Goal: Task Accomplishment & Management: Manage account settings

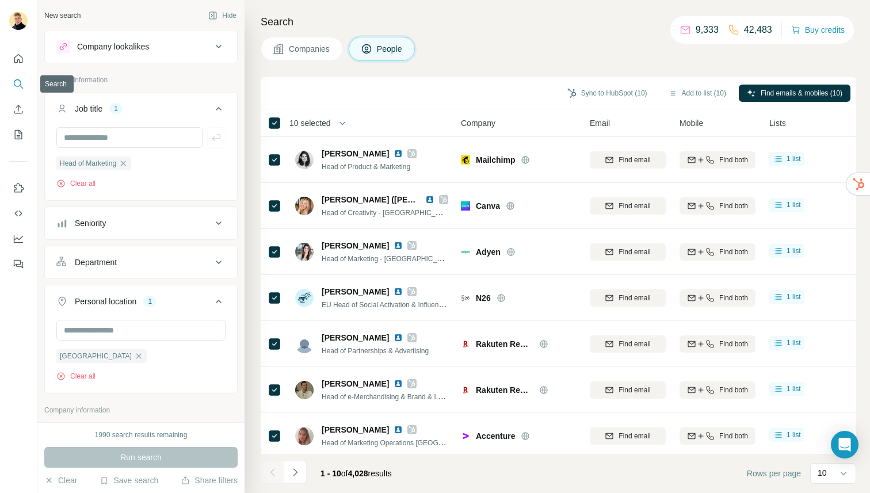
scroll to position [143, 0]
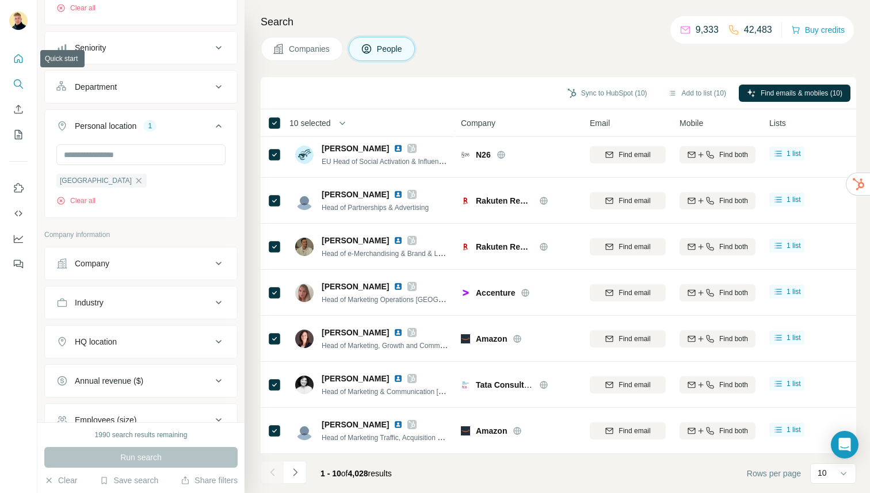
click at [10, 62] on button "Quick start" at bounding box center [18, 58] width 18 height 21
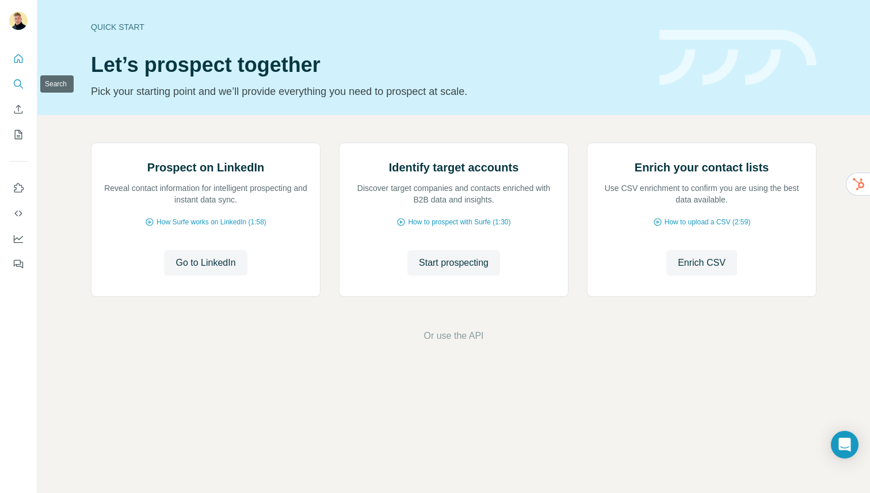
click at [21, 87] on icon "Search" at bounding box center [21, 86] width 3 height 3
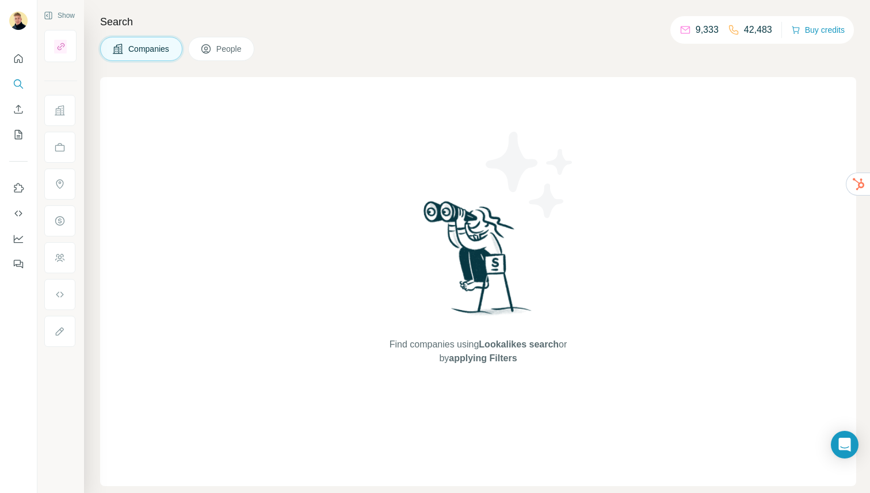
click at [239, 46] on span "People" at bounding box center [229, 49] width 26 height 12
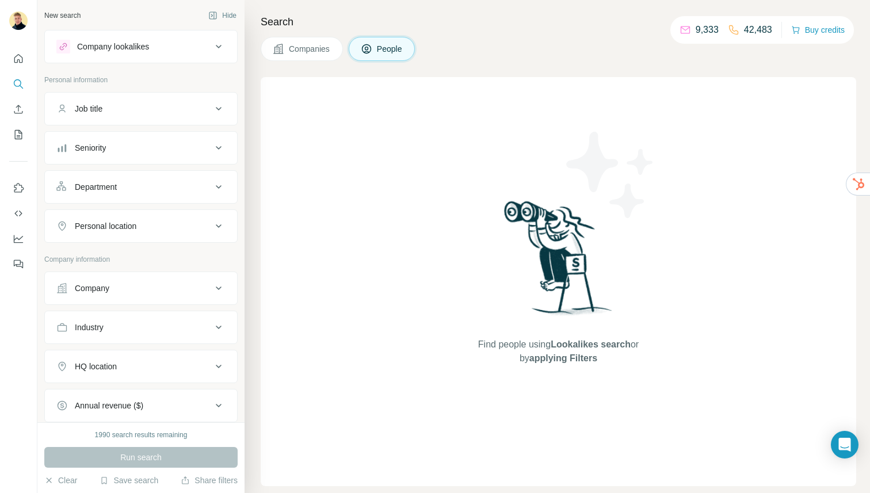
click at [188, 47] on div "Company lookalikes" at bounding box center [133, 47] width 155 height 14
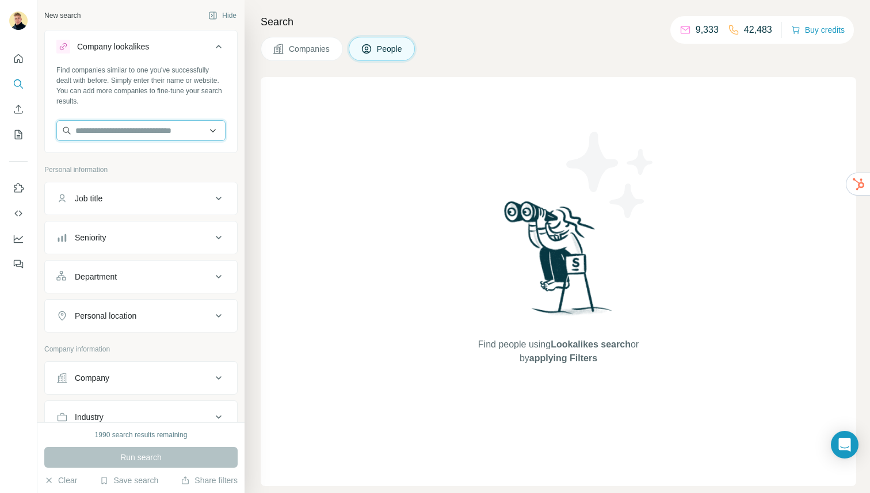
click at [123, 127] on input "text" at bounding box center [140, 130] width 169 height 21
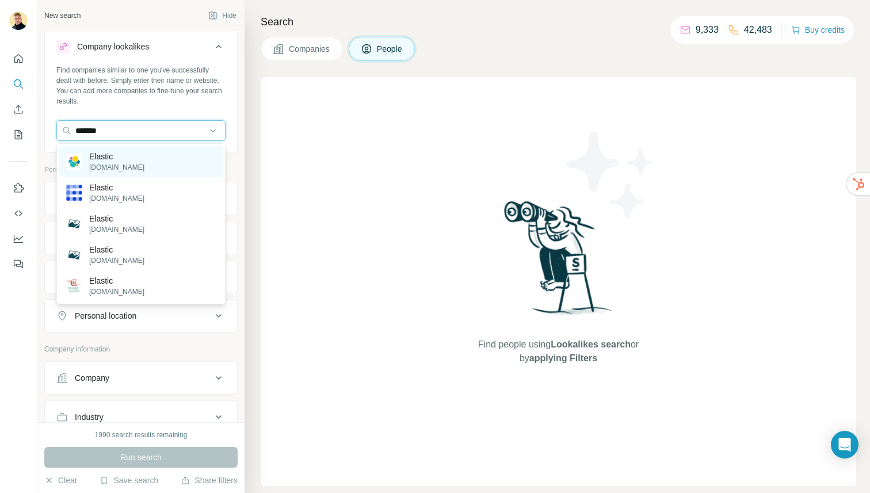
type input "*******"
click at [163, 169] on div "Elastic [DOMAIN_NAME]" at bounding box center [140, 161] width 163 height 31
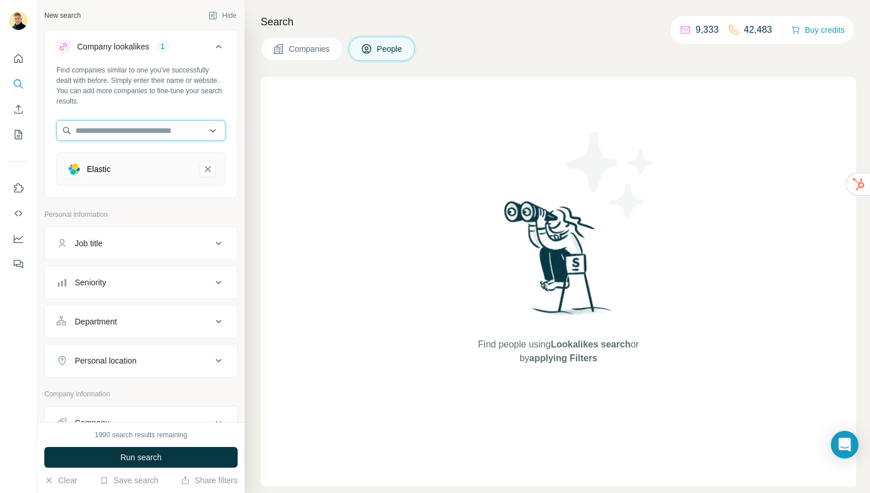
click at [121, 128] on input "text" at bounding box center [140, 130] width 169 height 21
click at [377, 92] on div "Find people using Lookalikes search or by applying Filters" at bounding box center [558, 281] width 595 height 409
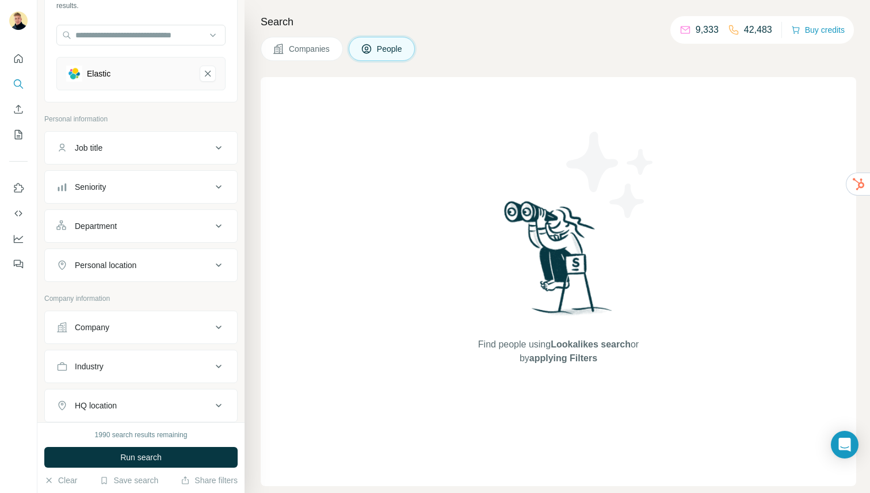
scroll to position [98, 0]
drag, startPoint x: 156, startPoint y: 270, endPoint x: 166, endPoint y: 270, distance: 9.8
click at [156, 270] on button "Personal location" at bounding box center [141, 263] width 192 height 28
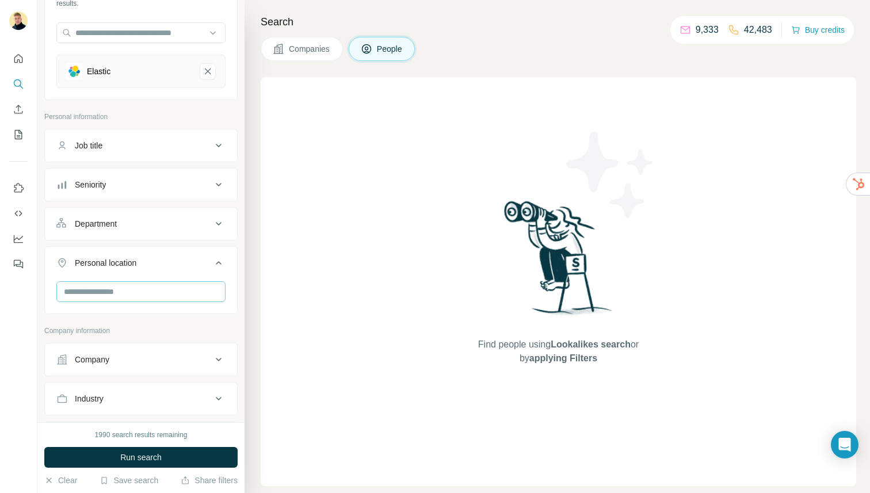
scroll to position [179, 0]
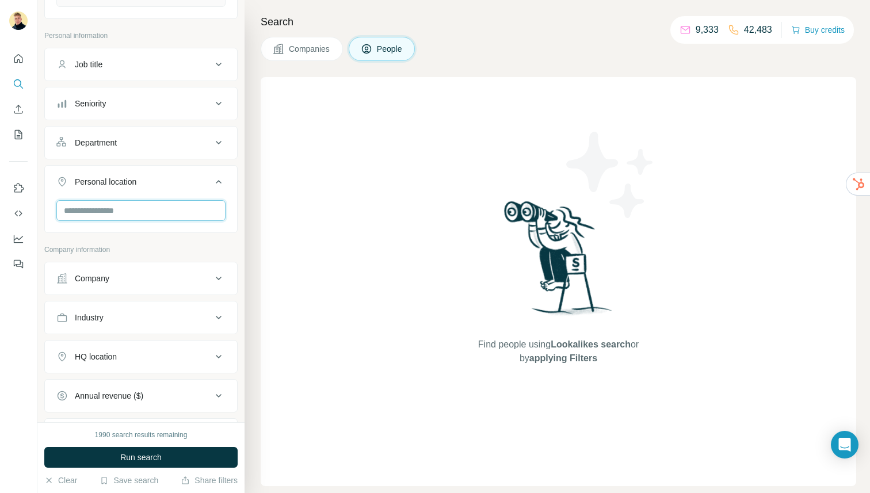
click at [141, 212] on input "text" at bounding box center [140, 210] width 169 height 21
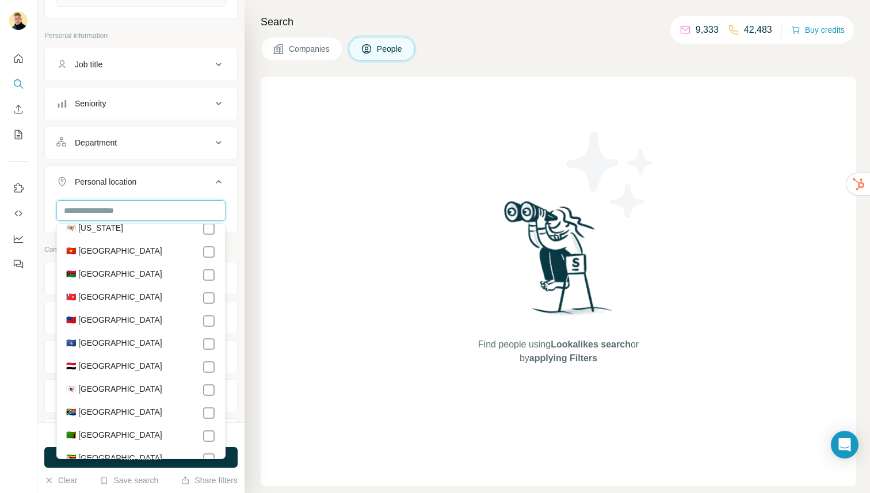
scroll to position [5749, 0]
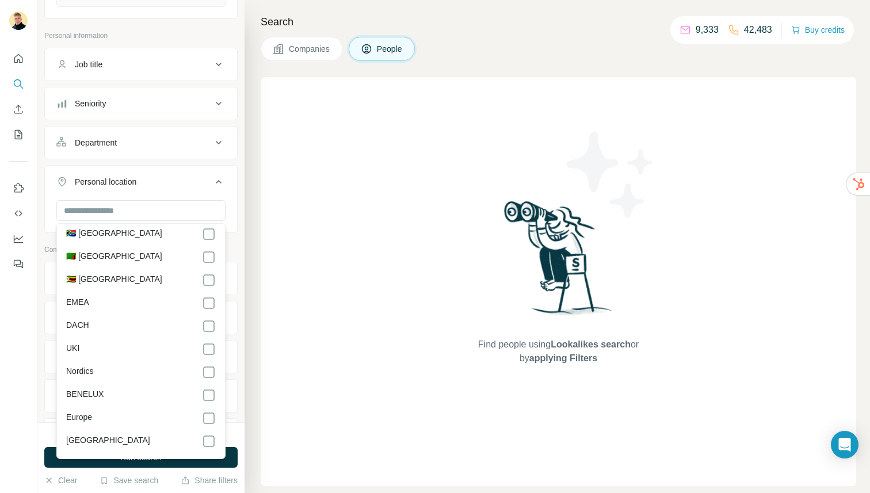
drag, startPoint x: 88, startPoint y: 281, endPoint x: 102, endPoint y: 281, distance: 14.4
click at [88, 296] on div "EMEA" at bounding box center [141, 303] width 150 height 14
click at [123, 296] on div "EMEA" at bounding box center [141, 303] width 150 height 14
drag, startPoint x: 324, startPoint y: 275, endPoint x: 306, endPoint y: 280, distance: 19.0
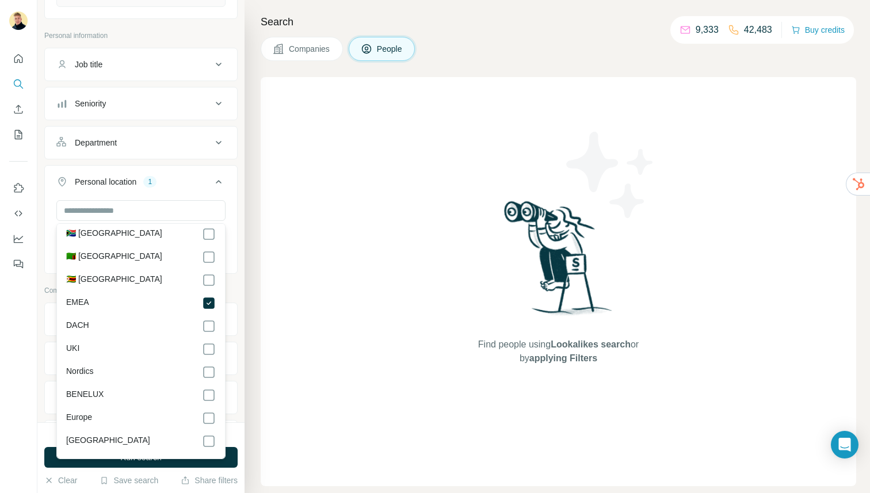
click at [323, 275] on div "Find people using Lookalikes search or by applying Filters" at bounding box center [558, 281] width 595 height 409
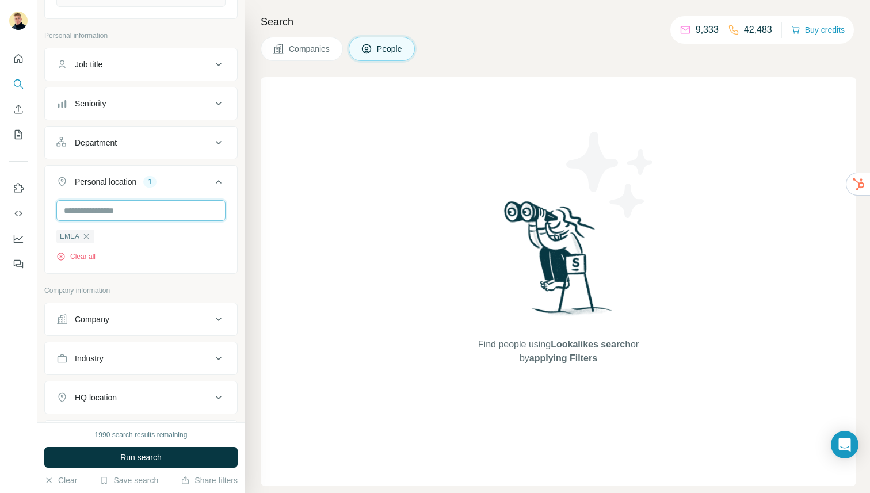
click at [154, 215] on input "text" at bounding box center [140, 210] width 169 height 21
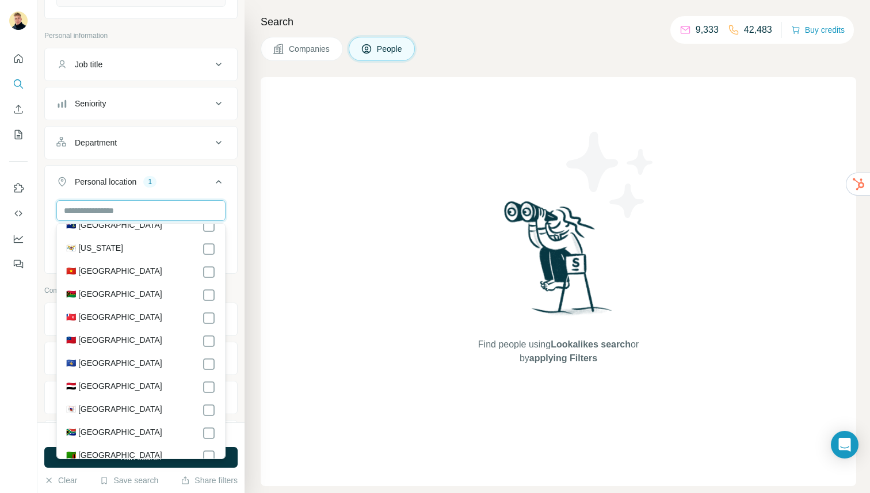
scroll to position [5749, 0]
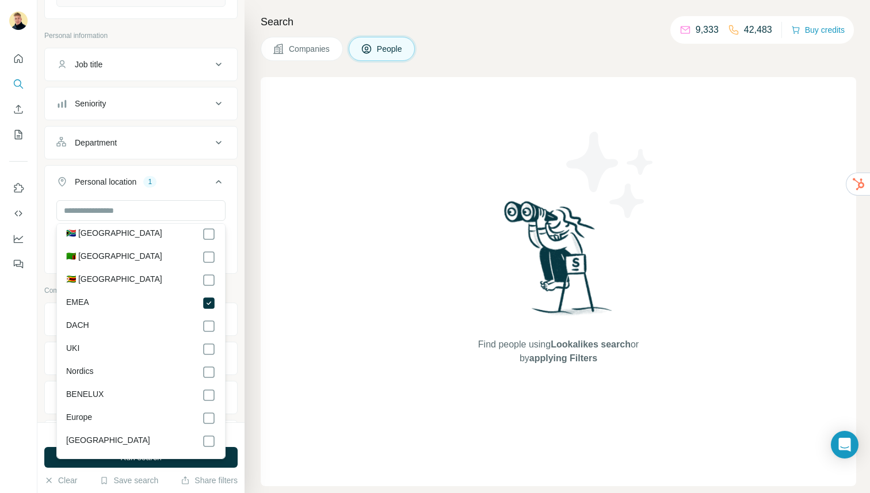
click at [126, 411] on div "Europe" at bounding box center [141, 418] width 150 height 14
drag, startPoint x: 107, startPoint y: 400, endPoint x: 135, endPoint y: 404, distance: 27.9
click at [107, 411] on div "Europe" at bounding box center [141, 418] width 150 height 14
drag, startPoint x: 115, startPoint y: 310, endPoint x: 190, endPoint y: 319, distance: 75.9
click at [118, 319] on div "DACH" at bounding box center [141, 326] width 150 height 14
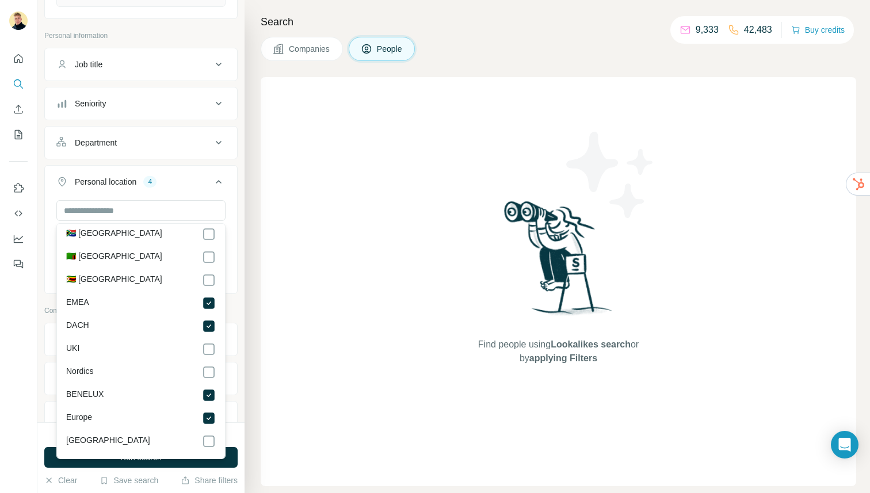
click at [280, 221] on div "Find people using Lookalikes search or by applying Filters" at bounding box center [558, 281] width 595 height 409
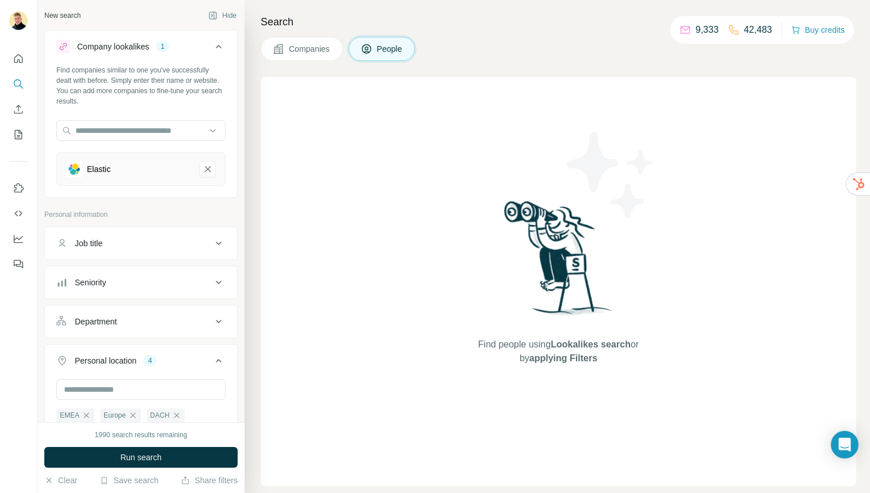
click at [129, 250] on button "Job title" at bounding box center [141, 244] width 192 height 28
click at [122, 272] on input "text" at bounding box center [129, 272] width 146 height 21
type input "**********"
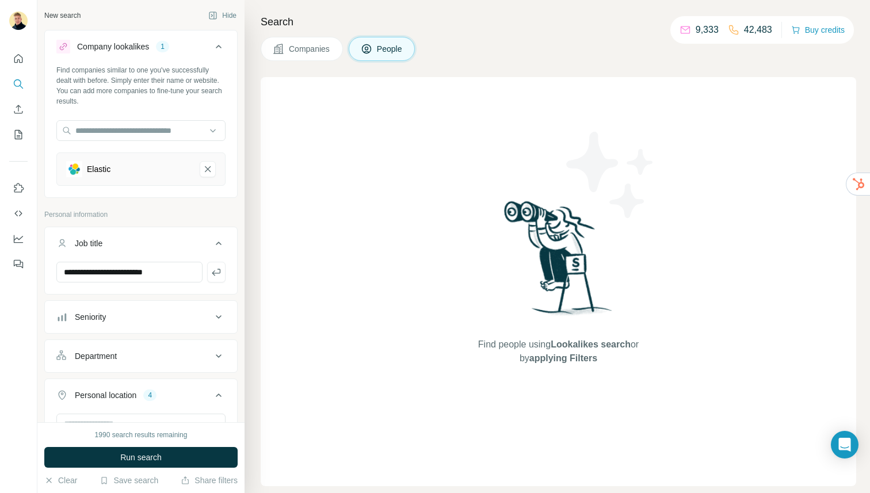
drag, startPoint x: 221, startPoint y: 272, endPoint x: 207, endPoint y: 273, distance: 14.4
click at [217, 272] on icon "button" at bounding box center [217, 272] width 12 height 12
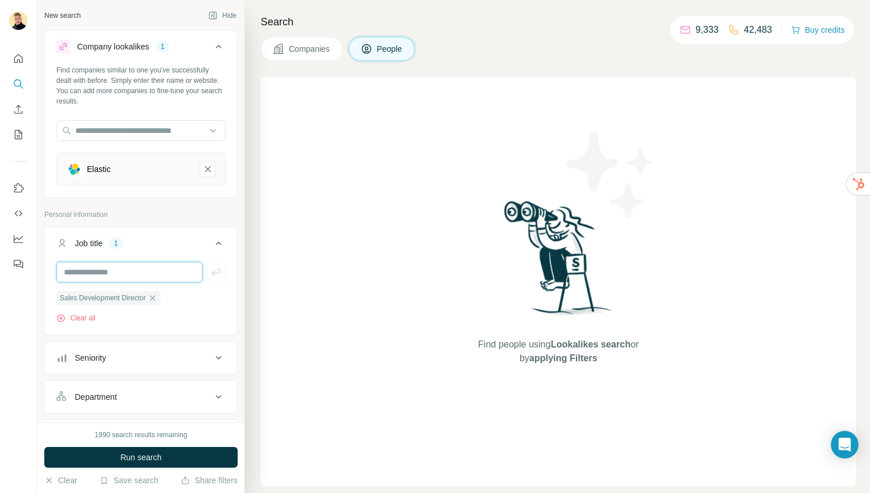
click at [174, 273] on input "text" at bounding box center [129, 272] width 146 height 21
type input "**********"
drag, startPoint x: 223, startPoint y: 270, endPoint x: 216, endPoint y: 274, distance: 8.5
click at [222, 270] on button "button" at bounding box center [216, 272] width 18 height 21
click at [114, 280] on input "text" at bounding box center [129, 272] width 146 height 21
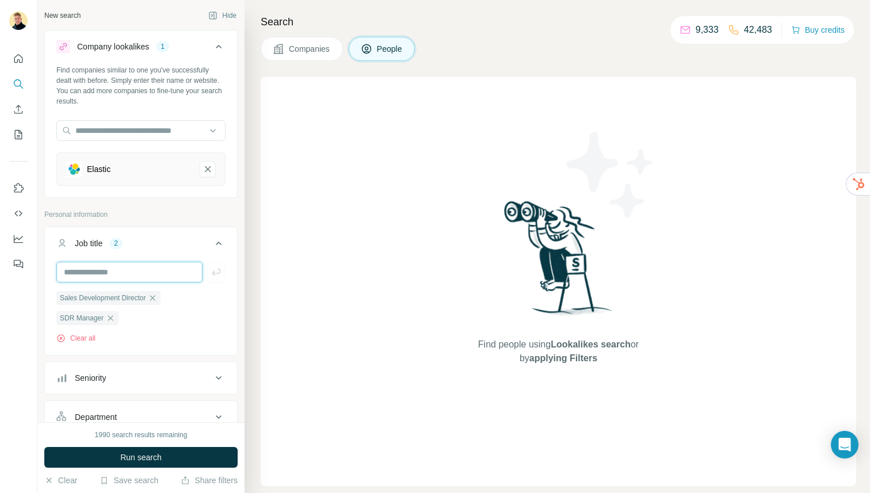
type input "**********"
drag, startPoint x: 161, startPoint y: 272, endPoint x: 36, endPoint y: 267, distance: 124.4
click at [36, 267] on div "**********" at bounding box center [435, 246] width 870 height 493
click at [102, 276] on input "text" at bounding box center [129, 272] width 146 height 21
drag, startPoint x: 424, startPoint y: 224, endPoint x: 418, endPoint y: 231, distance: 9.8
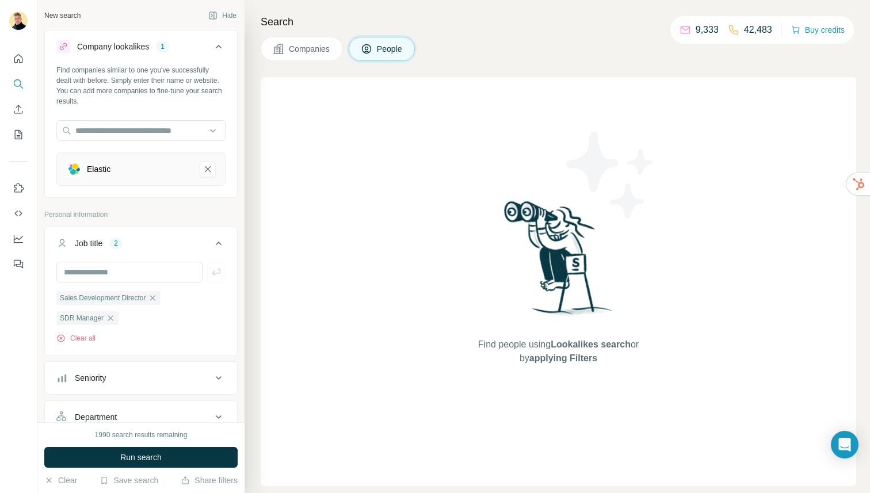
click at [424, 224] on div "Find people using Lookalikes search or by applying Filters" at bounding box center [558, 281] width 595 height 409
click at [133, 459] on span "Run search" at bounding box center [140, 458] width 41 height 12
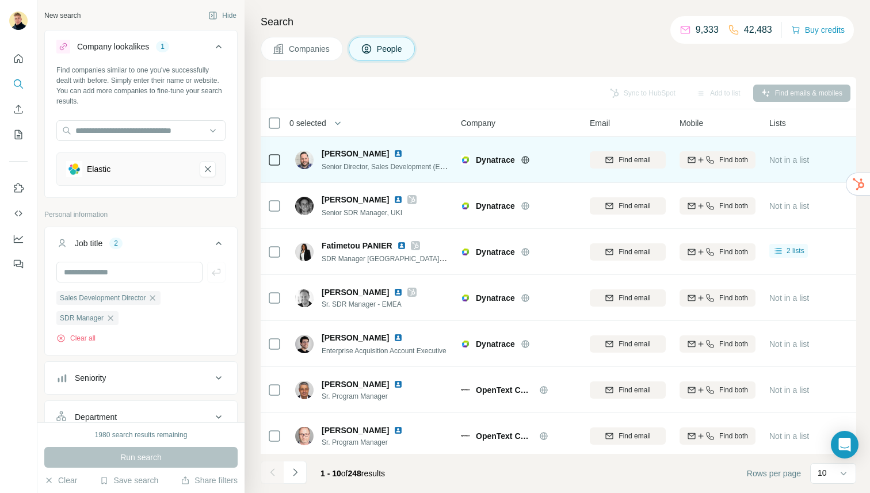
click at [394, 152] on img at bounding box center [398, 153] width 9 height 9
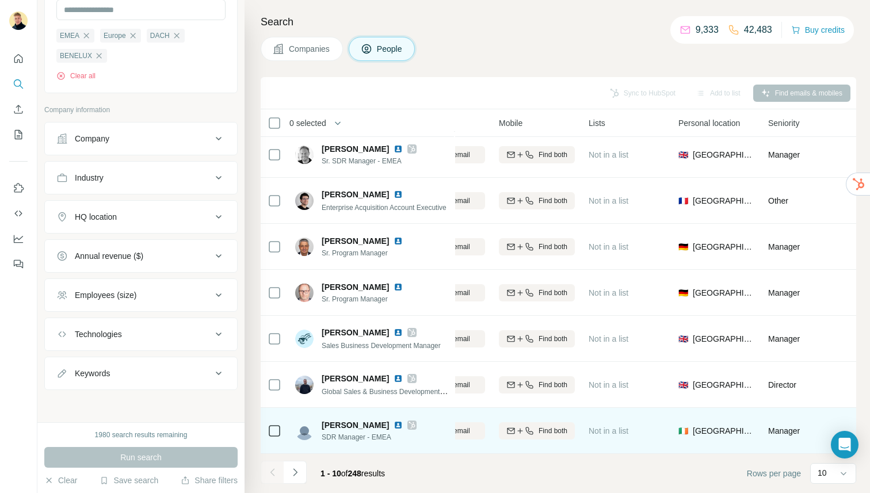
scroll to position [143, 0]
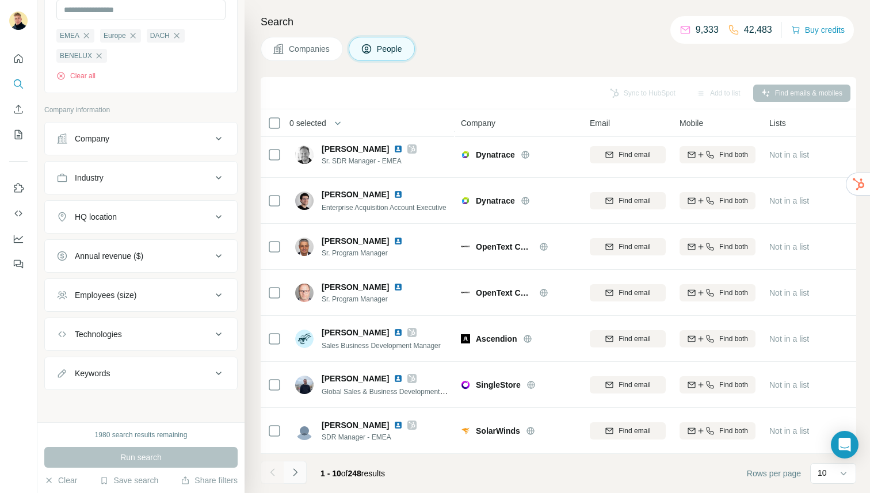
click at [288, 463] on button "Navigate to next page" at bounding box center [295, 472] width 23 height 23
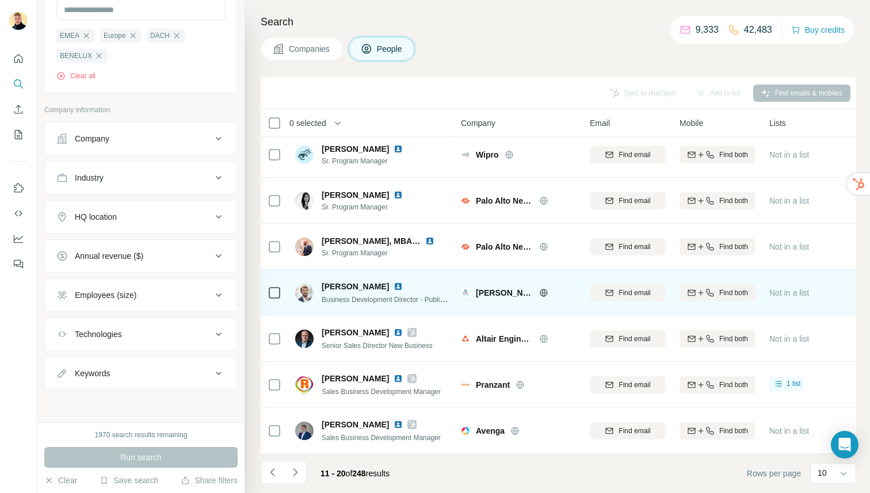
click at [379, 300] on span "Business Development Director - Public Services" at bounding box center [397, 299] width 150 height 9
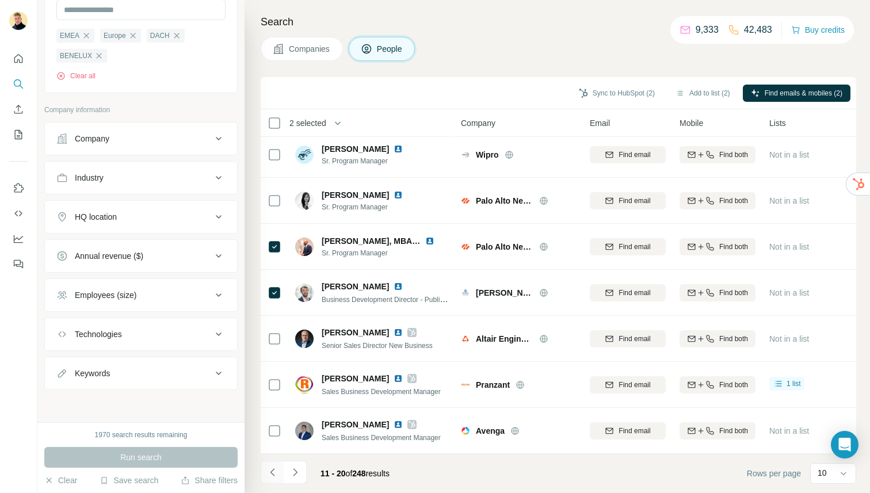
click at [270, 468] on icon "Navigate to previous page" at bounding box center [273, 473] width 12 height 12
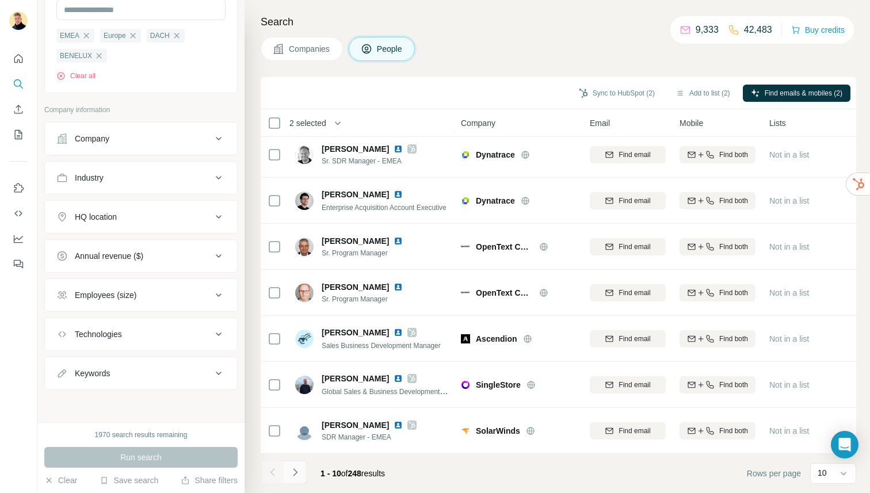
click at [301, 471] on button "Navigate to next page" at bounding box center [295, 472] width 23 height 23
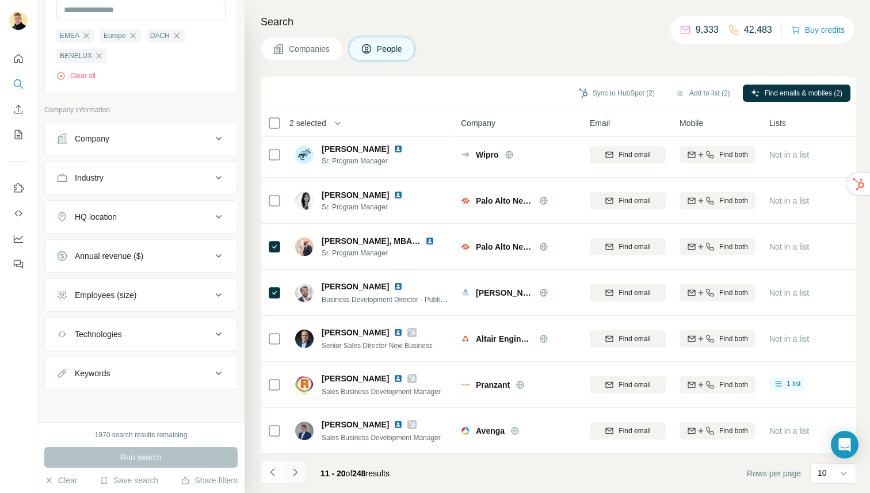
click at [290, 467] on icon "Navigate to next page" at bounding box center [295, 473] width 12 height 12
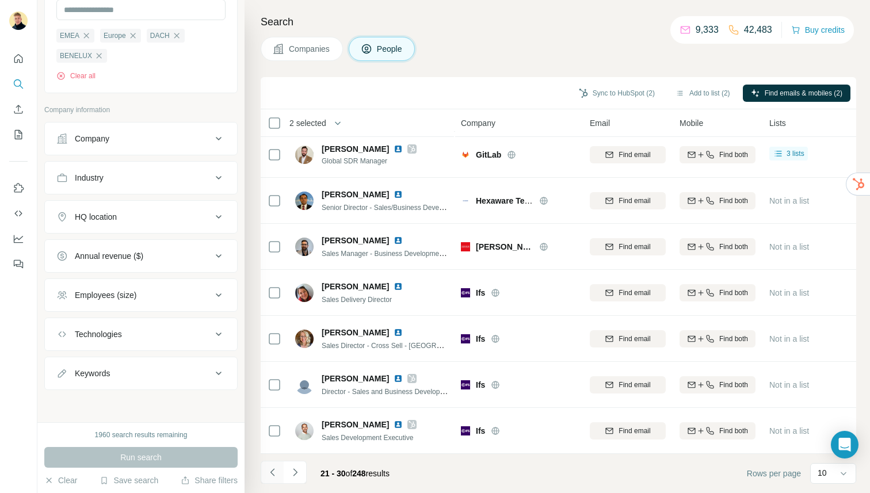
click at [280, 467] on button "Navigate to previous page" at bounding box center [272, 472] width 23 height 23
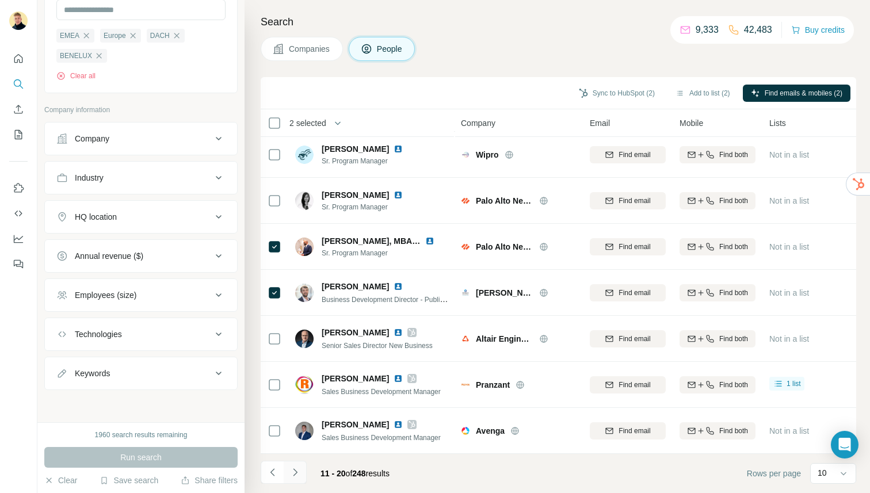
click at [285, 478] on button "Navigate to next page" at bounding box center [295, 472] width 23 height 23
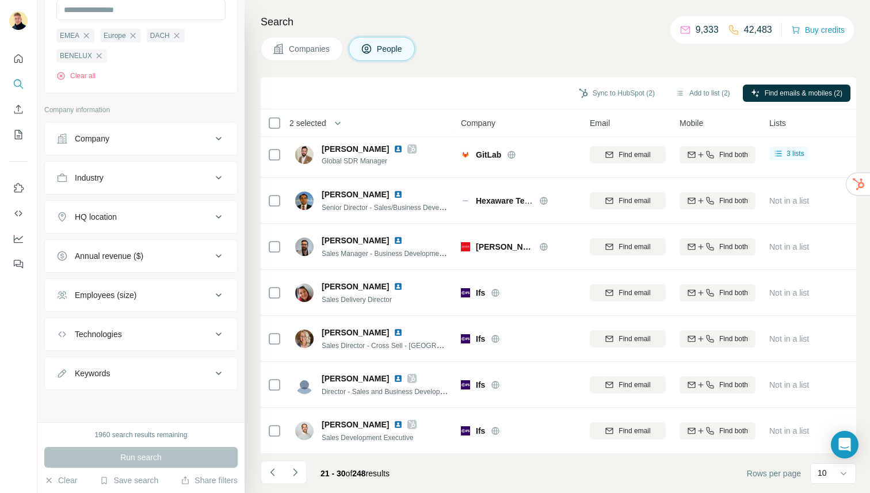
click at [292, 472] on icon "Navigate to next page" at bounding box center [295, 473] width 12 height 12
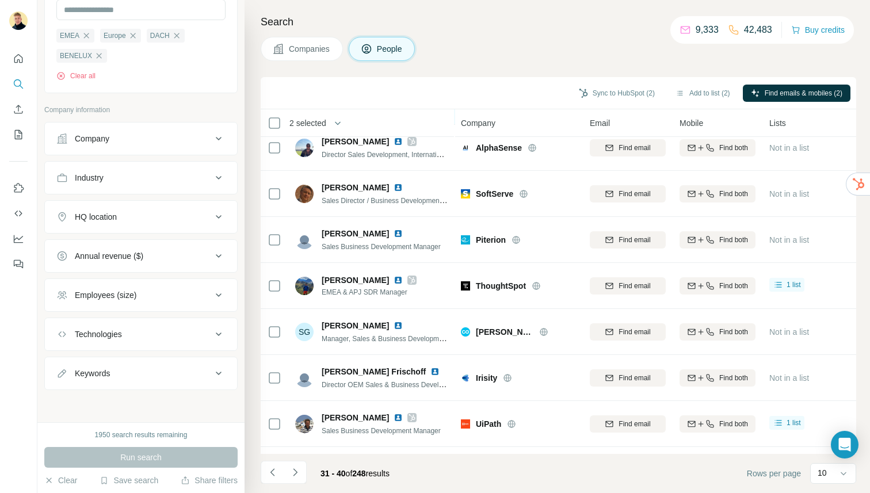
scroll to position [0, 0]
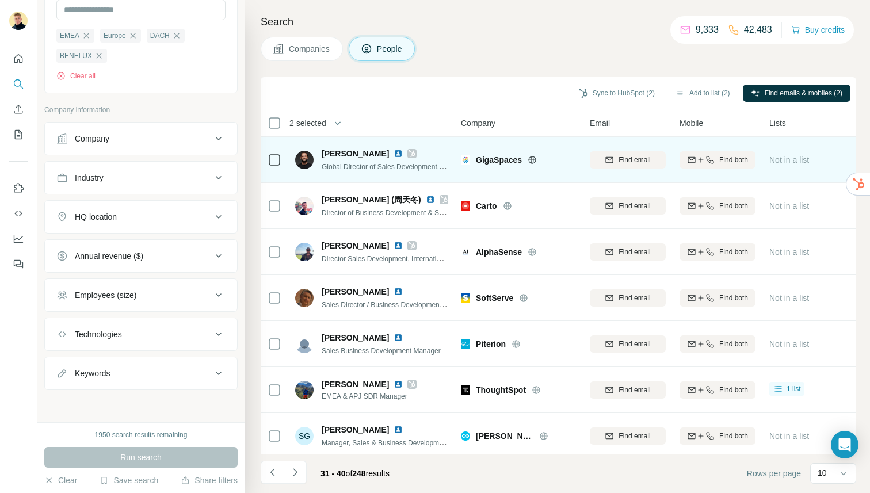
click at [394, 153] on img at bounding box center [398, 153] width 9 height 9
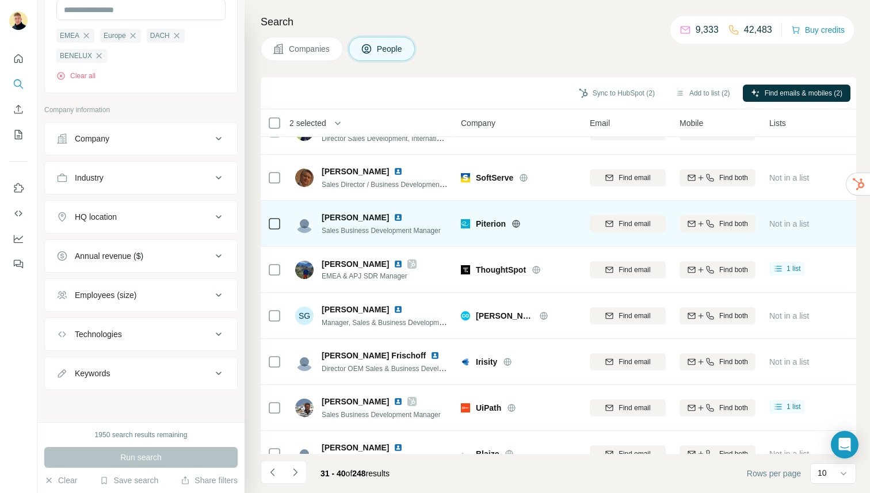
scroll to position [143, 0]
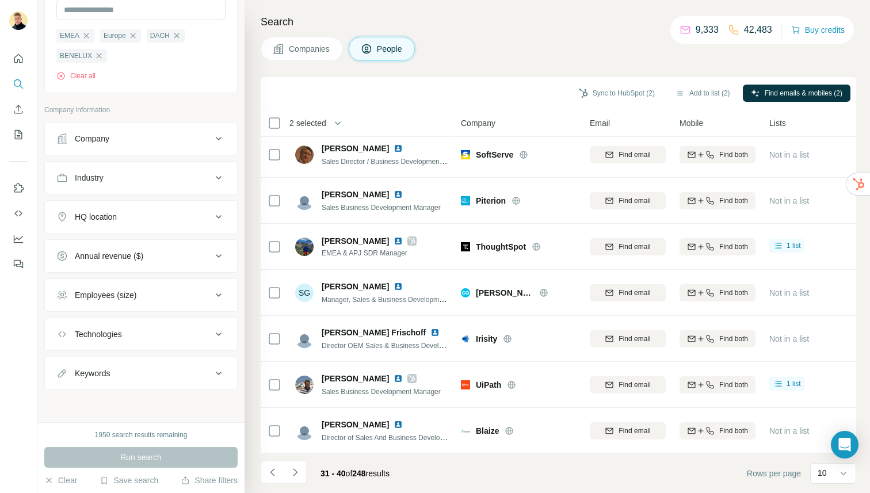
click at [300, 460] on footer "31 - 40 of 248 results Rows per page 10" at bounding box center [558, 473] width 595 height 39
click at [298, 464] on button "Navigate to next page" at bounding box center [295, 472] width 23 height 23
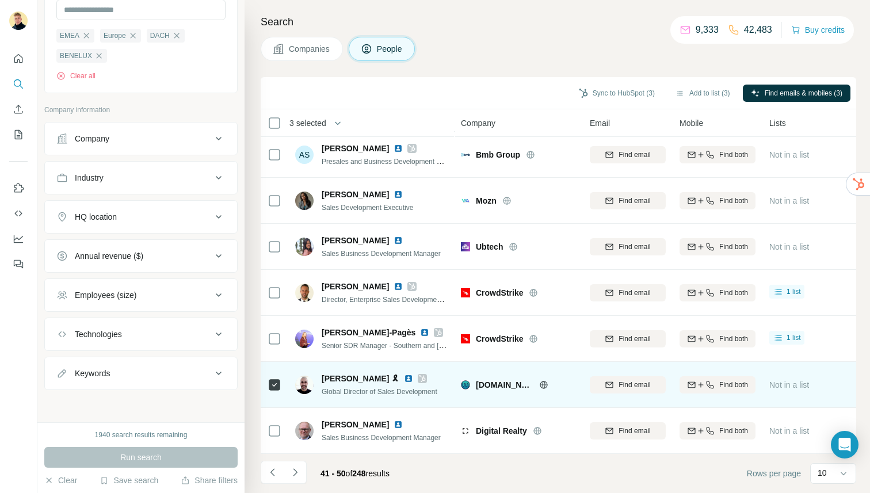
click at [386, 380] on span "[PERSON_NAME] 🎗" at bounding box center [361, 379] width 78 height 12
click at [404, 379] on img at bounding box center [408, 378] width 9 height 9
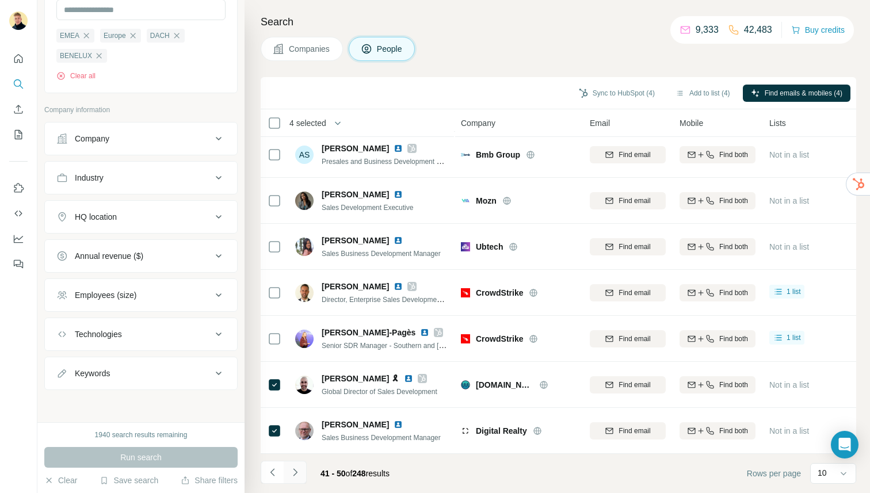
click at [298, 470] on icon "Navigate to next page" at bounding box center [295, 473] width 12 height 12
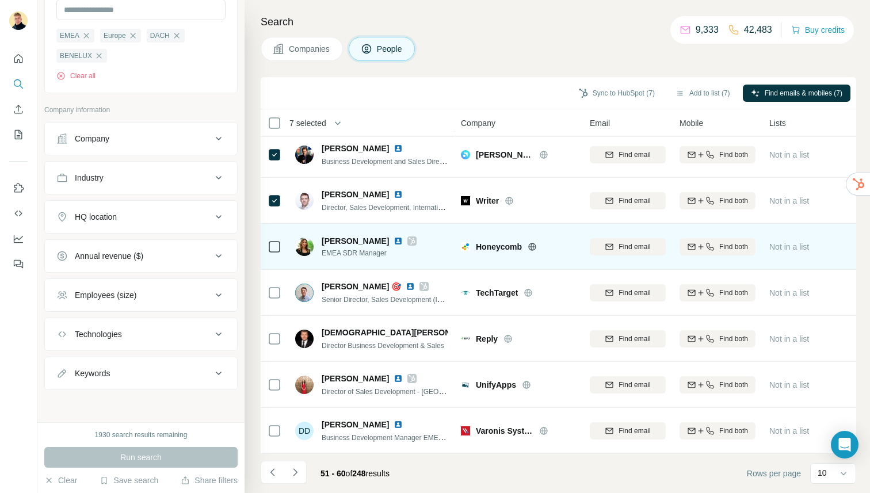
scroll to position [143, 1]
click at [394, 239] on img at bounding box center [398, 240] width 9 height 9
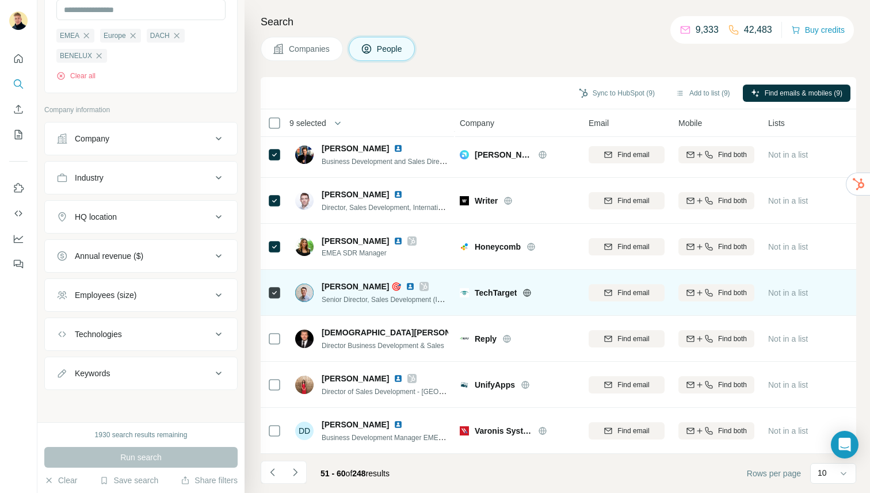
click at [406, 286] on img at bounding box center [410, 286] width 9 height 9
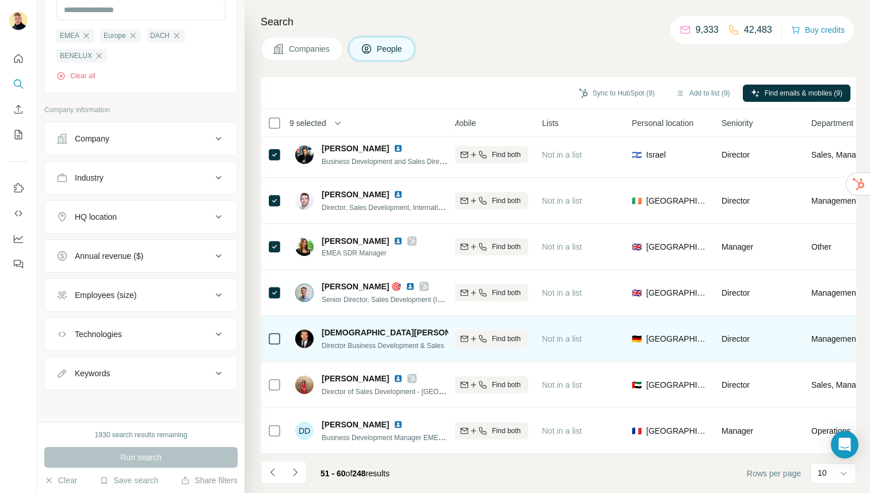
scroll to position [143, 0]
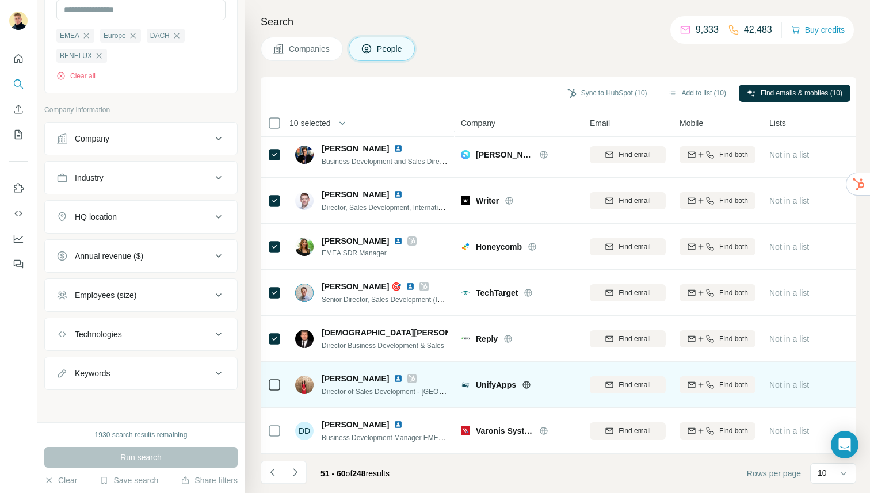
click at [344, 380] on span "[PERSON_NAME]" at bounding box center [355, 379] width 67 height 12
click at [398, 378] on img at bounding box center [398, 378] width 9 height 9
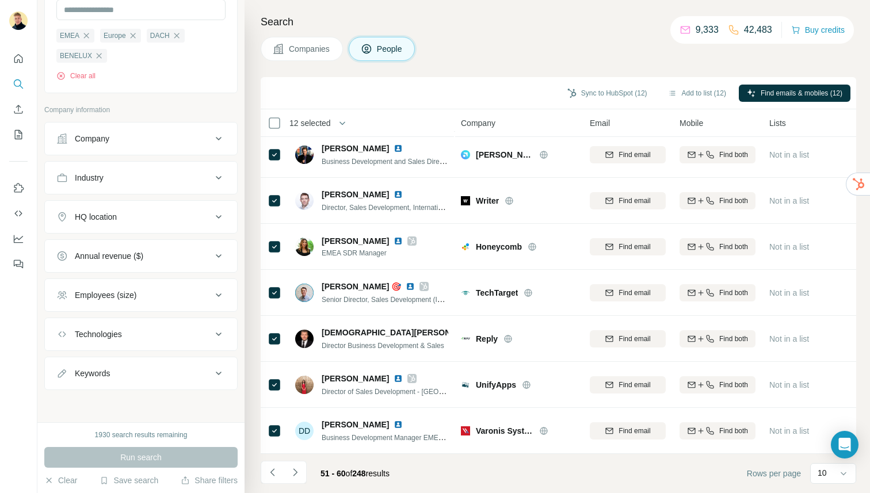
click at [293, 464] on button "Navigate to next page" at bounding box center [295, 472] width 23 height 23
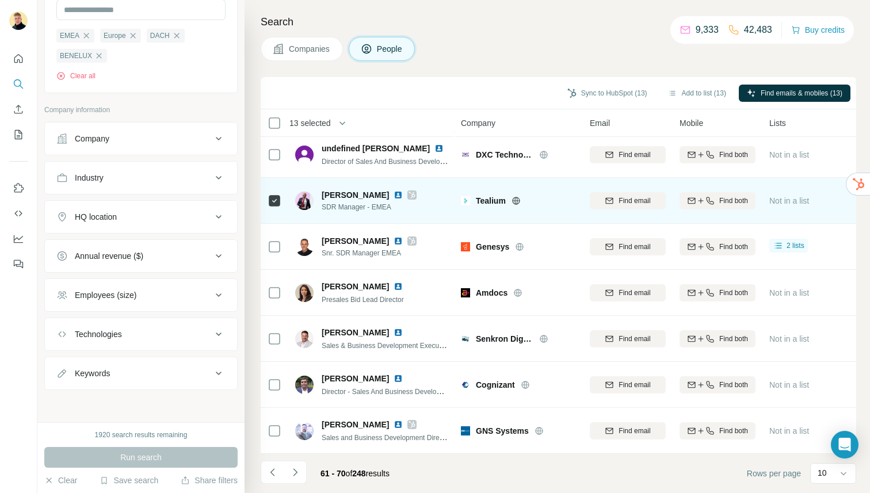
click at [398, 194] on img at bounding box center [398, 194] width 9 height 9
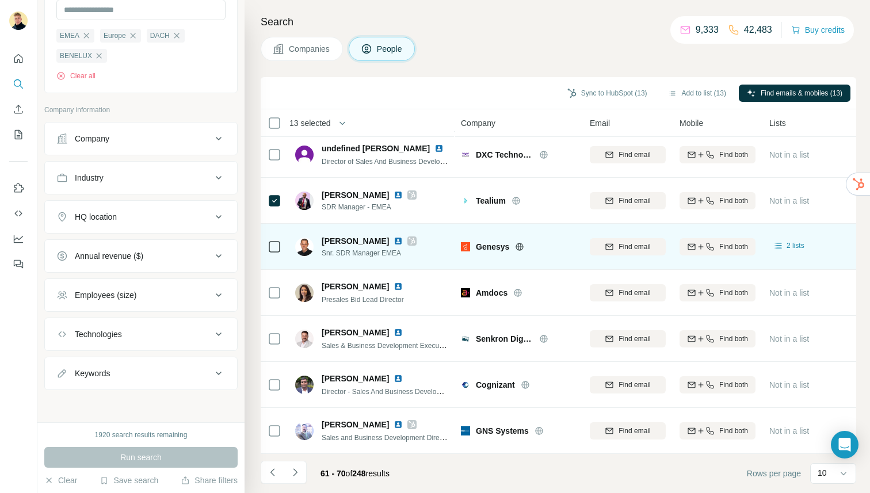
click at [385, 243] on div "[PERSON_NAME]" at bounding box center [369, 241] width 95 height 12
click at [394, 239] on img at bounding box center [398, 240] width 9 height 9
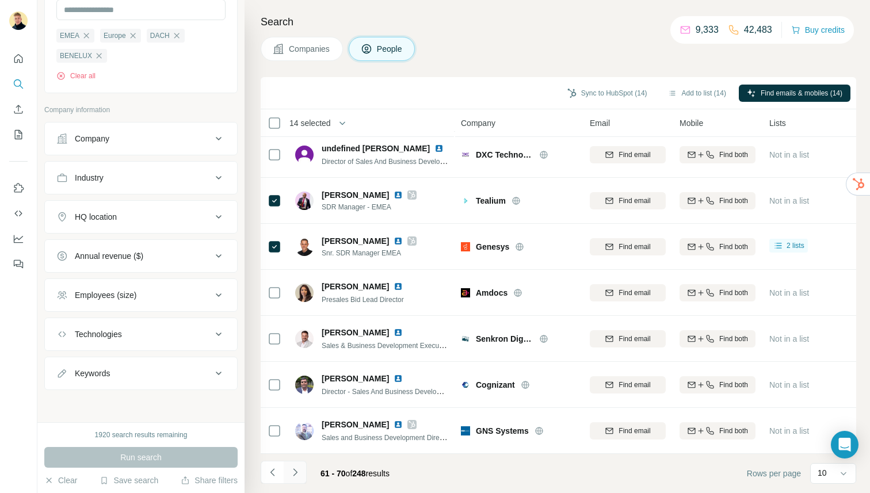
click at [296, 471] on icon "Navigate to next page" at bounding box center [295, 473] width 12 height 12
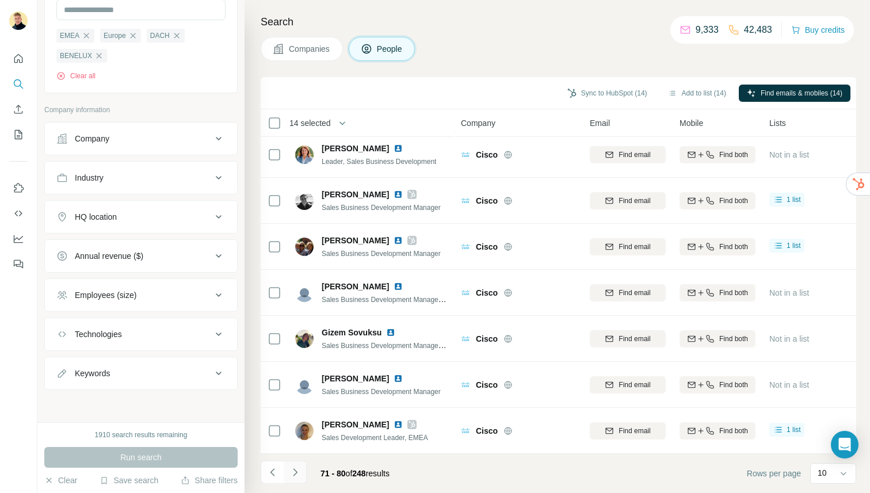
click at [291, 473] on icon "Navigate to next page" at bounding box center [295, 473] width 12 height 12
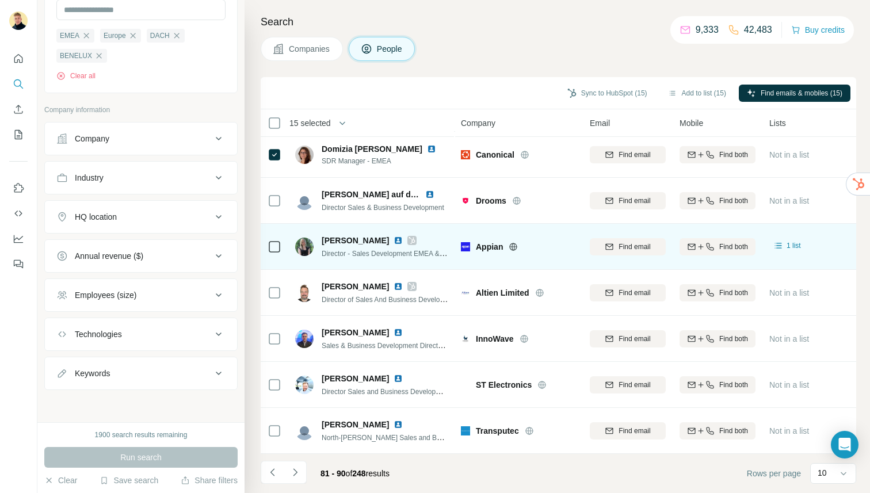
click at [343, 244] on span "[PERSON_NAME]" at bounding box center [355, 241] width 67 height 12
click at [394, 236] on img at bounding box center [398, 240] width 9 height 9
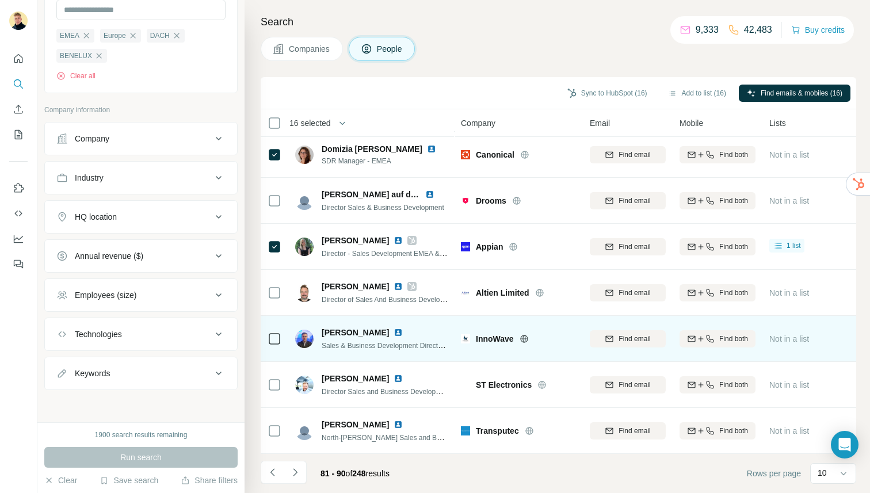
click at [268, 338] on icon at bounding box center [275, 339] width 14 height 14
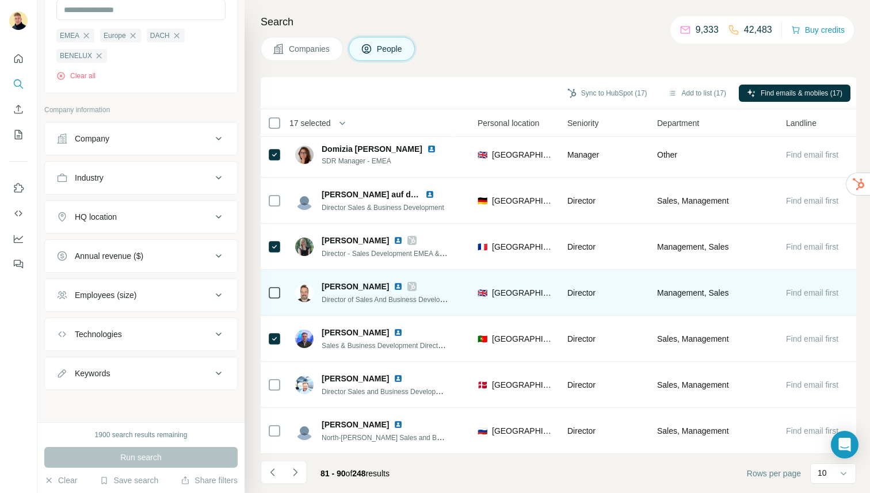
scroll to position [143, 394]
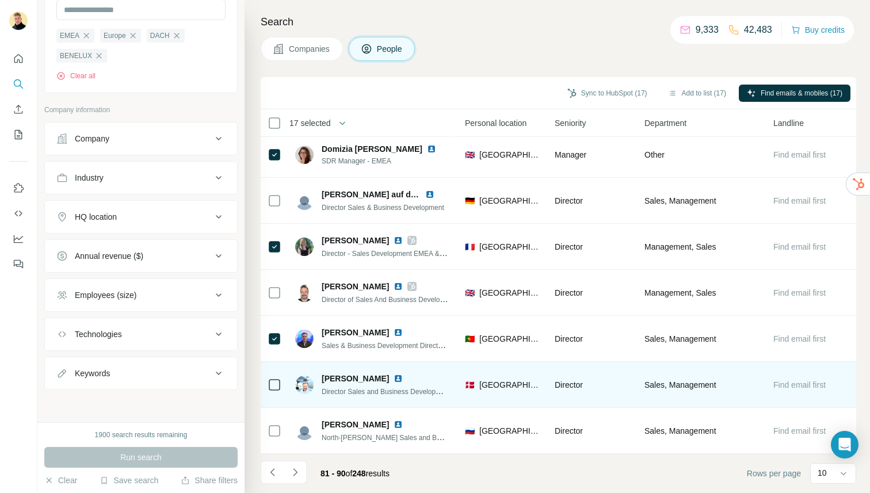
click at [403, 380] on img at bounding box center [398, 378] width 9 height 9
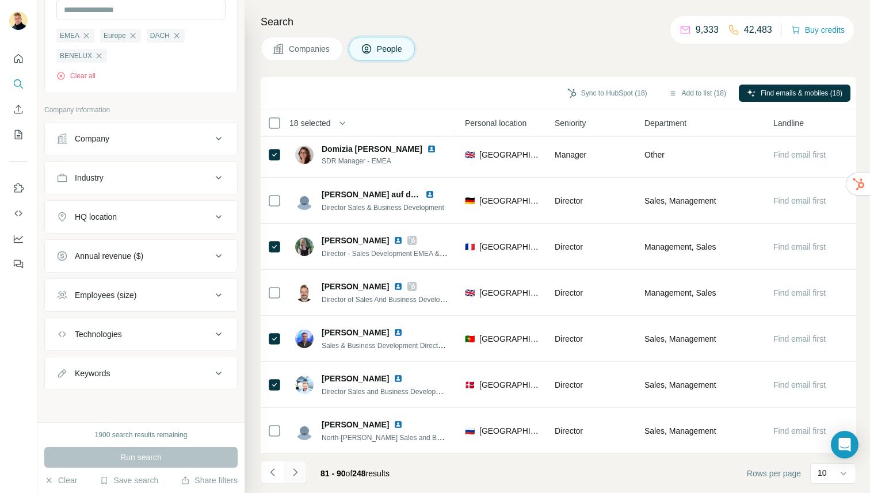
click at [295, 477] on icon "Navigate to next page" at bounding box center [295, 473] width 12 height 12
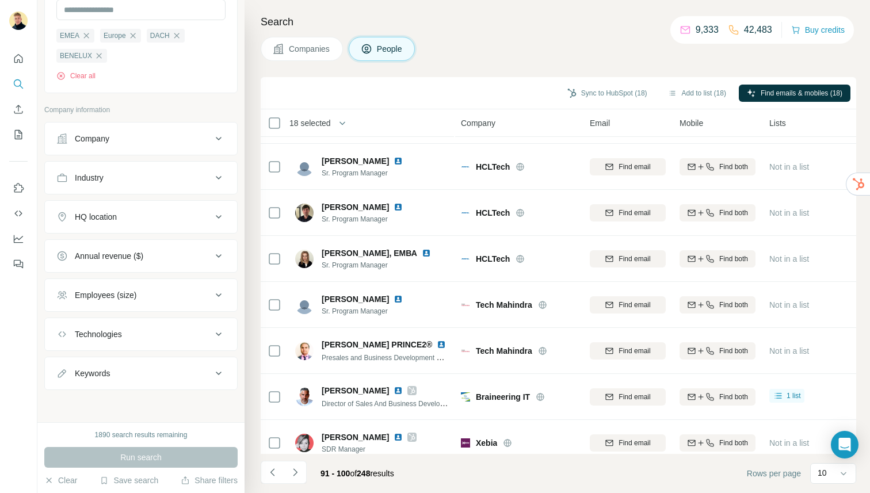
scroll to position [143, 0]
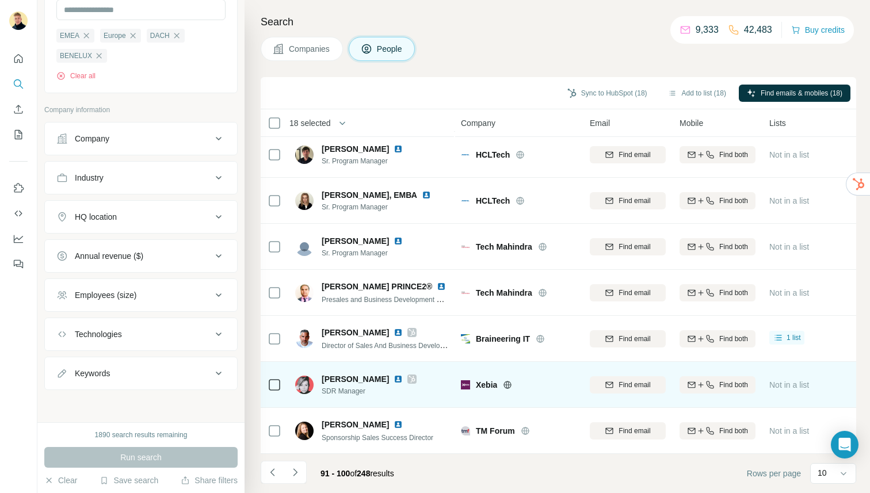
click at [403, 380] on img at bounding box center [398, 379] width 9 height 9
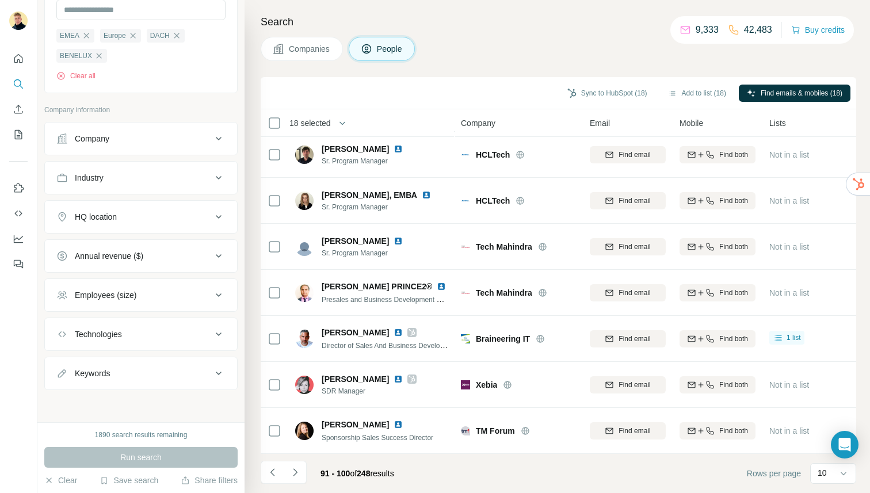
click at [293, 475] on icon "Navigate to next page" at bounding box center [295, 473] width 12 height 12
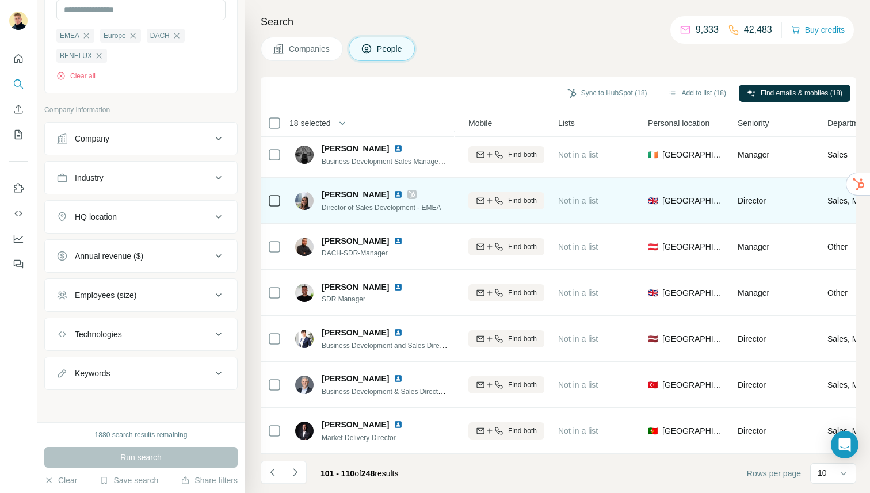
scroll to position [143, 211]
click at [394, 198] on img at bounding box center [398, 194] width 9 height 9
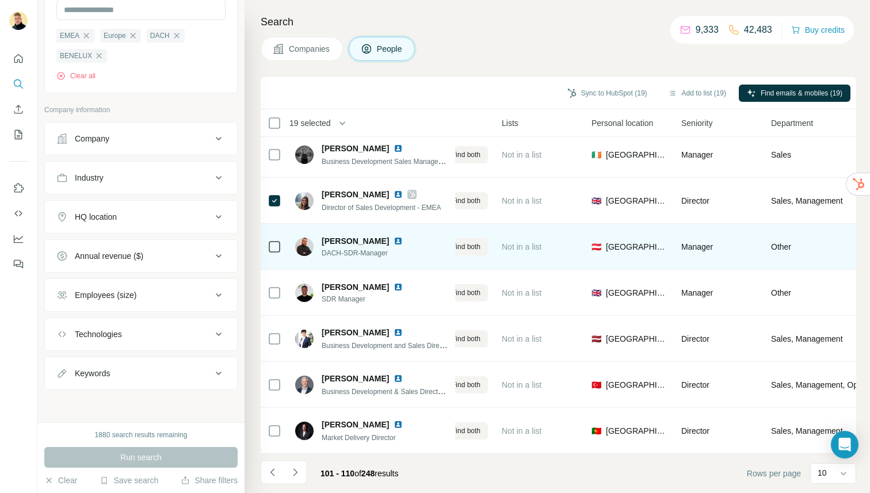
scroll to position [143, 0]
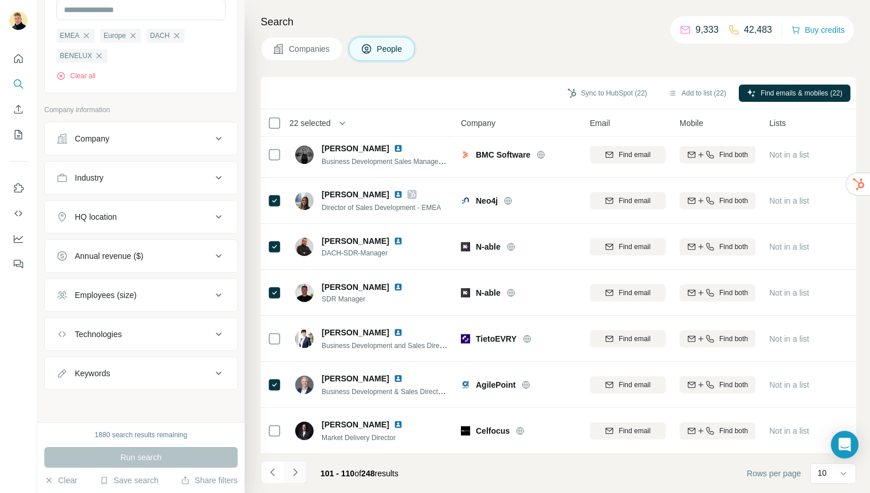
click at [301, 473] on button "Navigate to next page" at bounding box center [295, 472] width 23 height 23
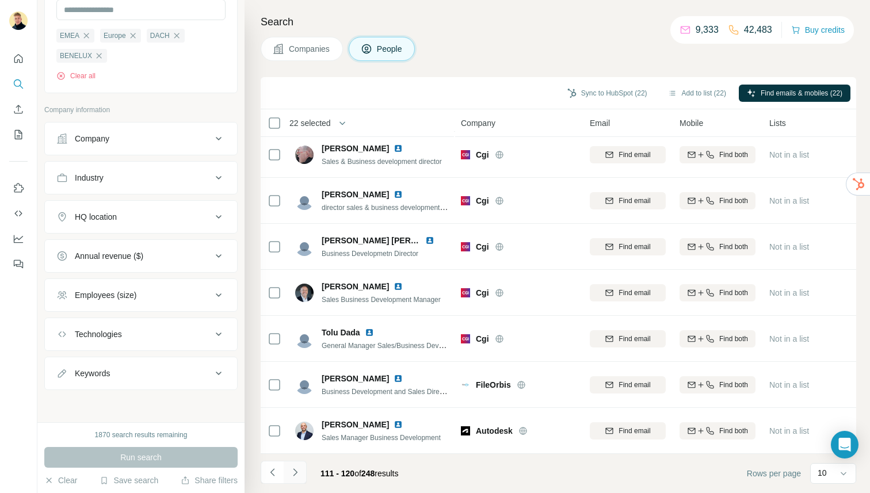
click at [290, 471] on icon "Navigate to next page" at bounding box center [295, 473] width 12 height 12
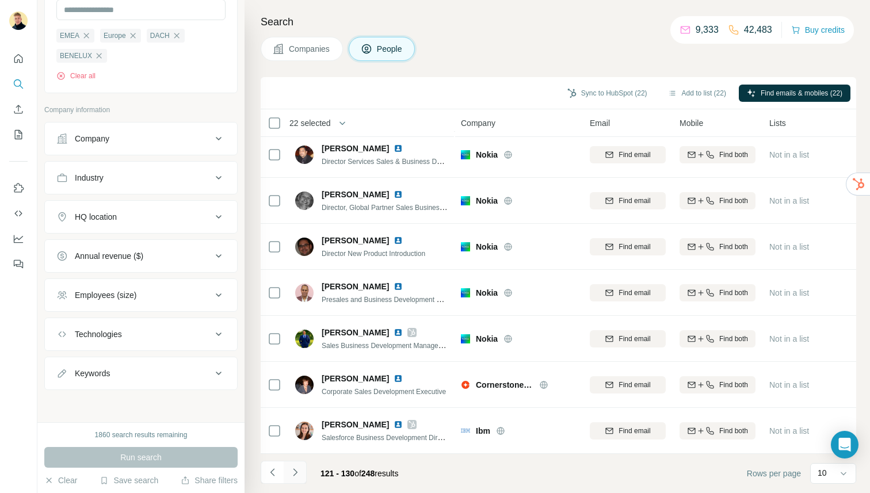
click at [287, 471] on button "Navigate to next page" at bounding box center [295, 472] width 23 height 23
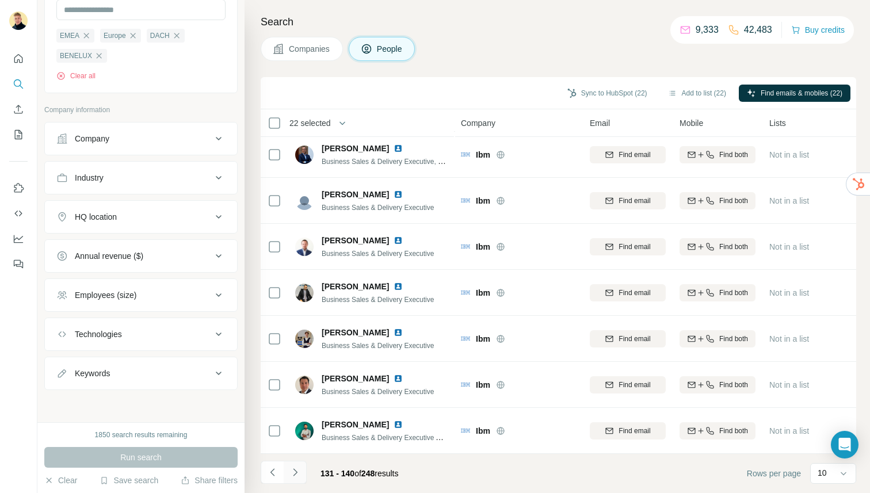
click at [301, 467] on button "Navigate to next page" at bounding box center [295, 472] width 23 height 23
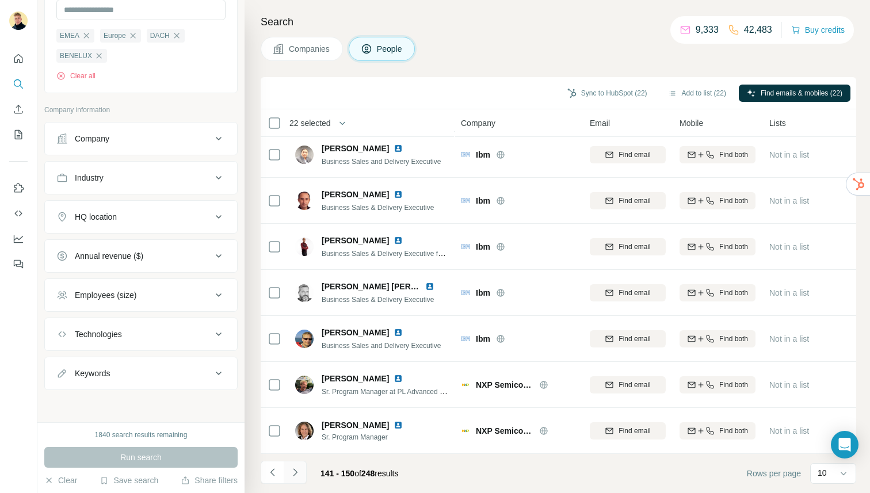
click at [303, 471] on button "Navigate to next page" at bounding box center [295, 472] width 23 height 23
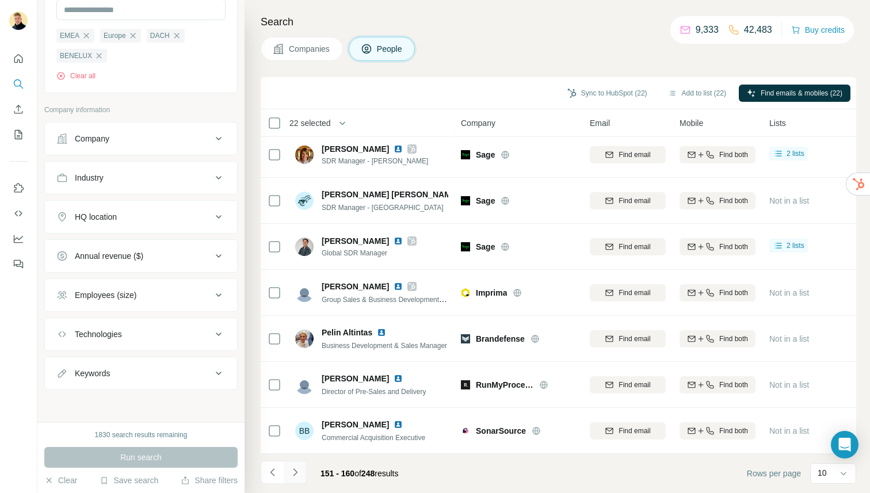
click at [290, 470] on icon "Navigate to next page" at bounding box center [295, 473] width 12 height 12
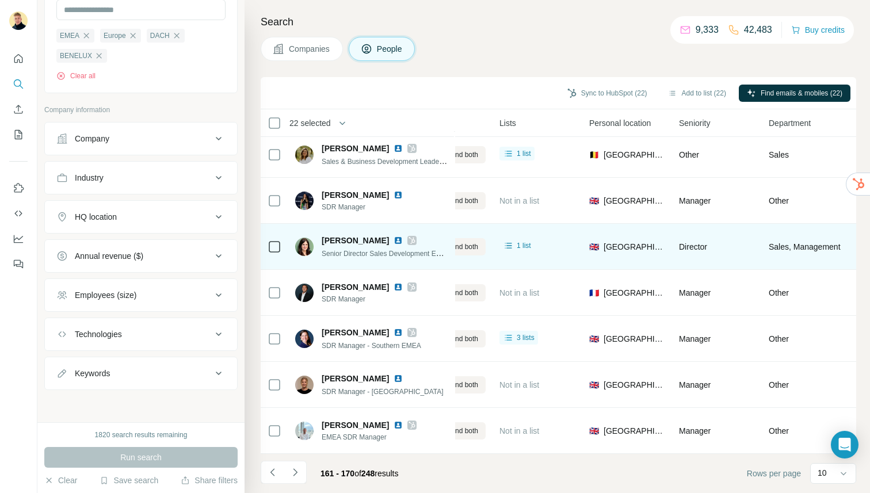
scroll to position [143, 269]
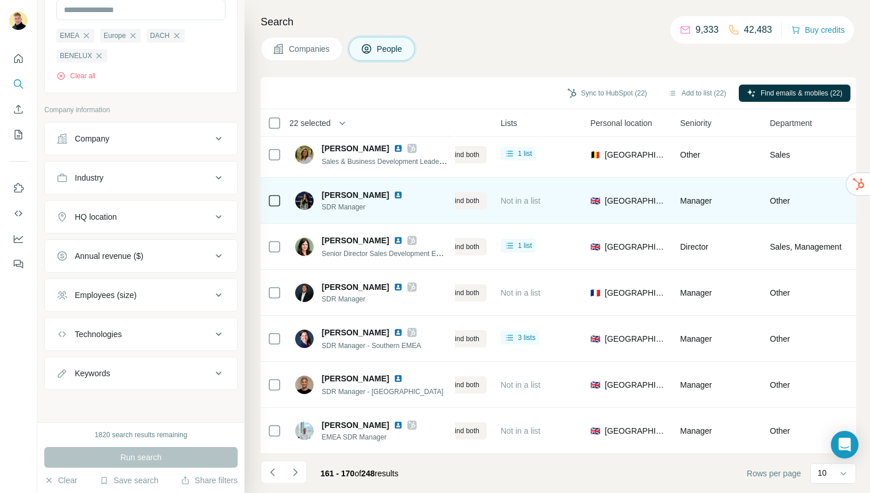
click at [394, 195] on img at bounding box center [398, 194] width 9 height 9
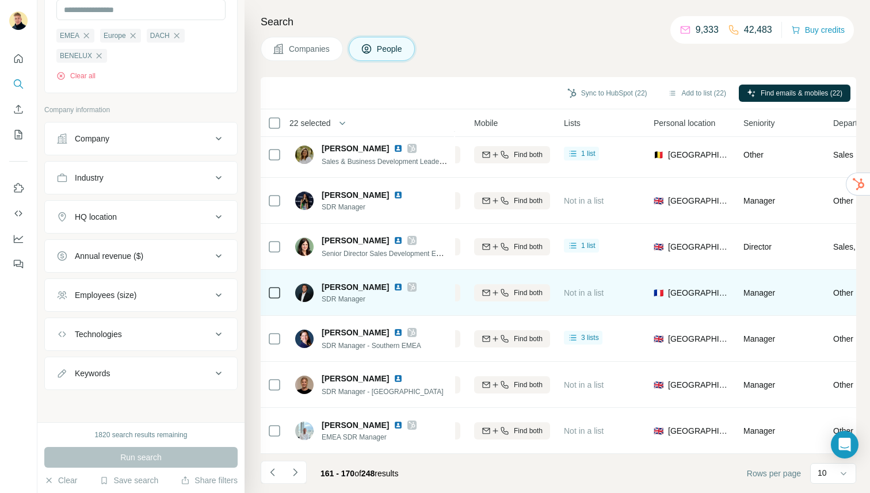
scroll to position [143, 394]
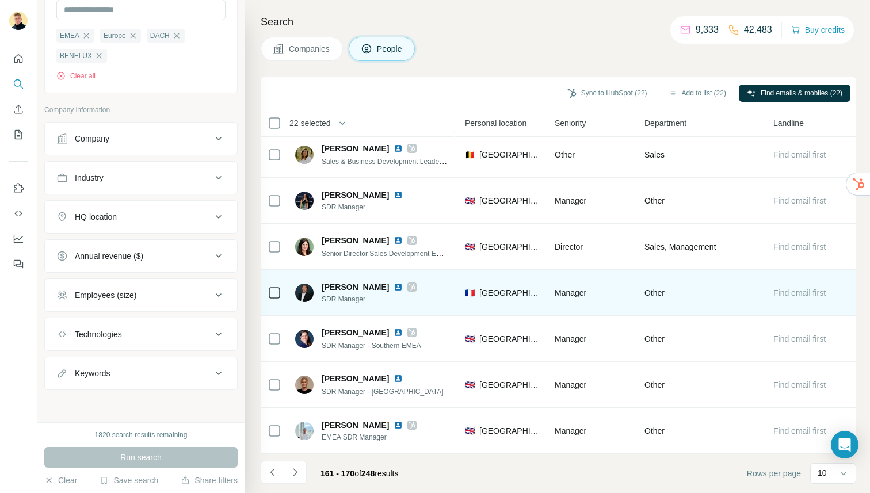
click at [382, 286] on div "[PERSON_NAME]" at bounding box center [369, 287] width 95 height 12
click at [394, 284] on img at bounding box center [398, 286] width 9 height 9
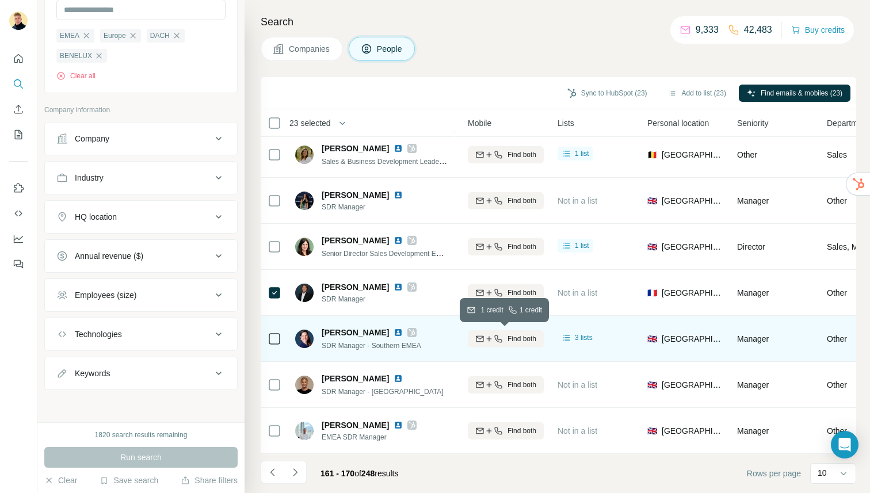
scroll to position [143, 216]
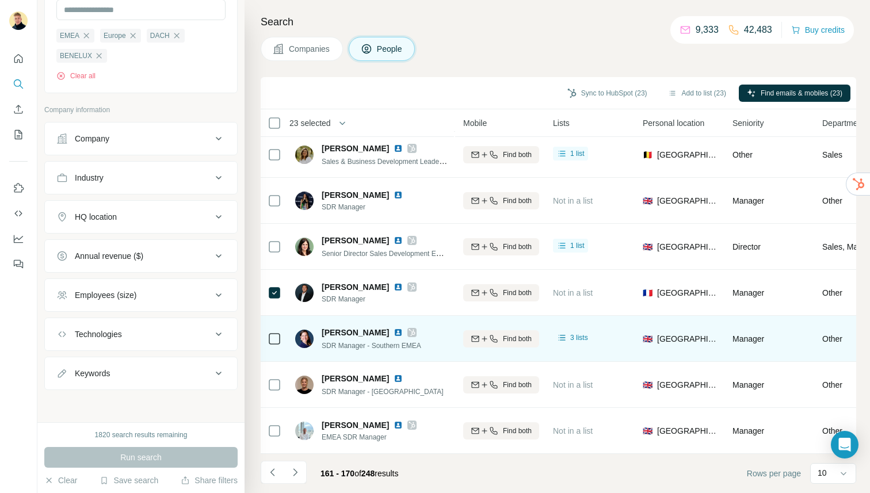
click at [403, 329] on img at bounding box center [398, 332] width 9 height 9
click at [280, 346] on div at bounding box center [275, 339] width 14 height 32
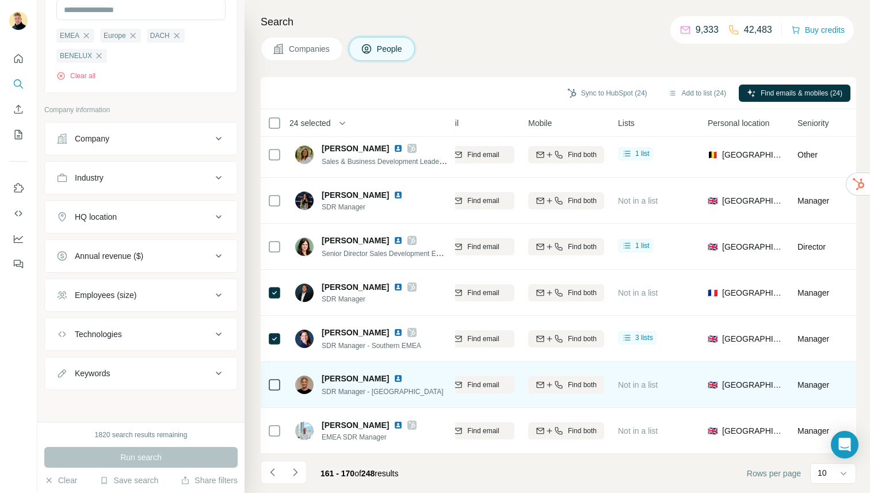
scroll to position [143, 0]
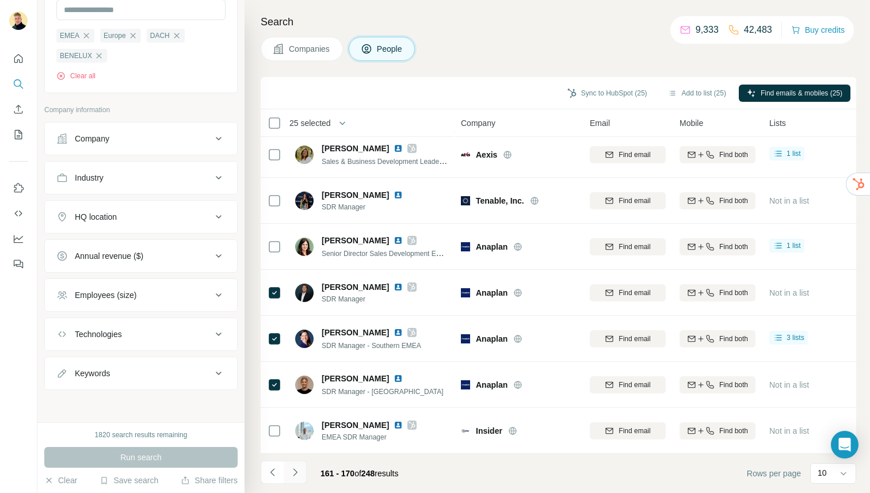
click at [296, 460] on footer "161 - 170 of 248 results Rows per page 10" at bounding box center [558, 473] width 595 height 39
click at [298, 465] on button "Navigate to next page" at bounding box center [295, 472] width 23 height 23
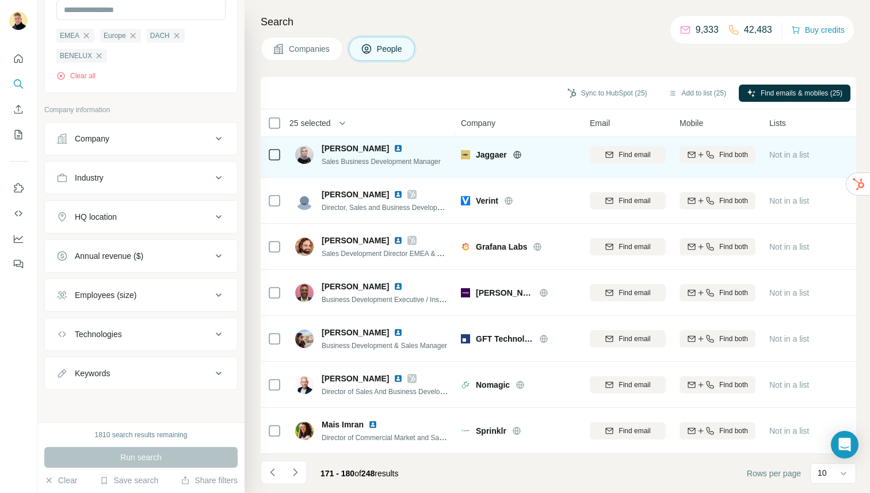
click at [288, 154] on td "[PERSON_NAME] Sales Business Development Manager" at bounding box center [371, 155] width 167 height 46
click at [280, 154] on icon at bounding box center [275, 155] width 14 height 14
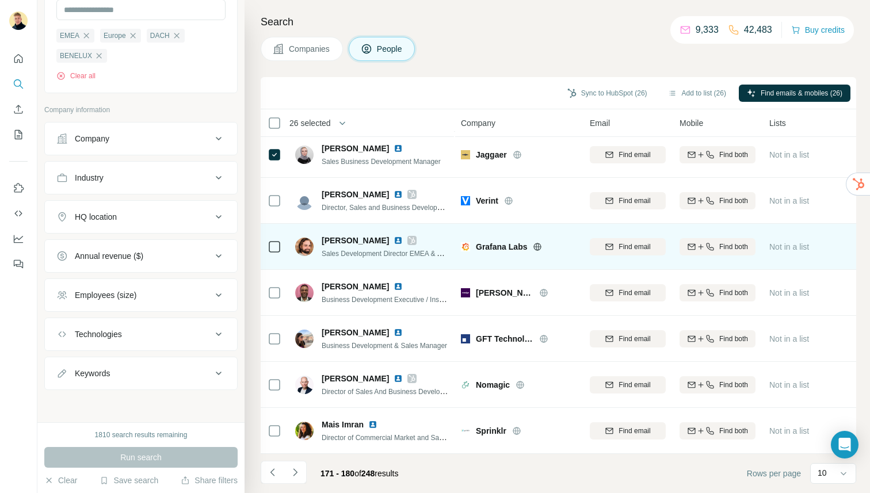
click at [403, 240] on img at bounding box center [398, 240] width 9 height 9
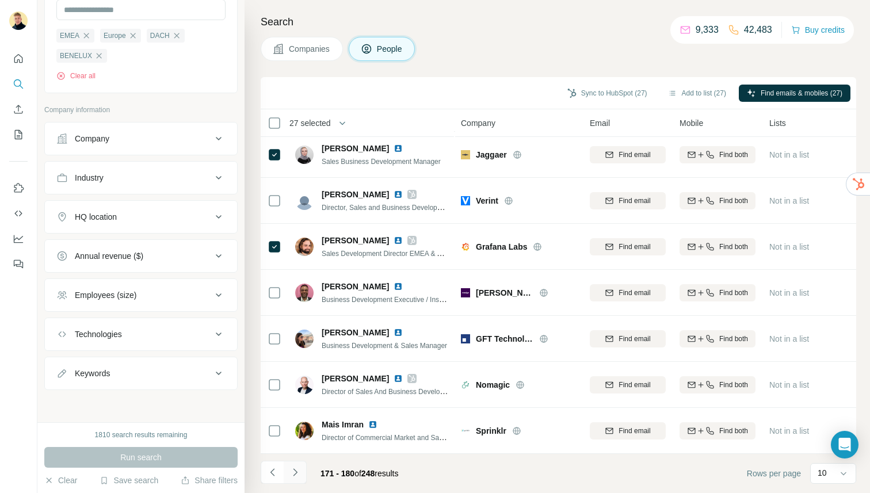
click at [290, 474] on icon "Navigate to next page" at bounding box center [295, 473] width 12 height 12
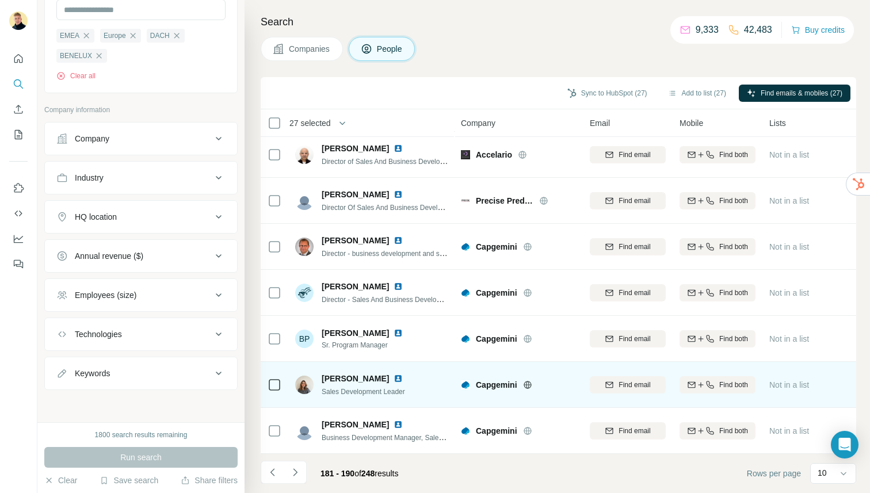
click at [394, 378] on img at bounding box center [398, 378] width 9 height 9
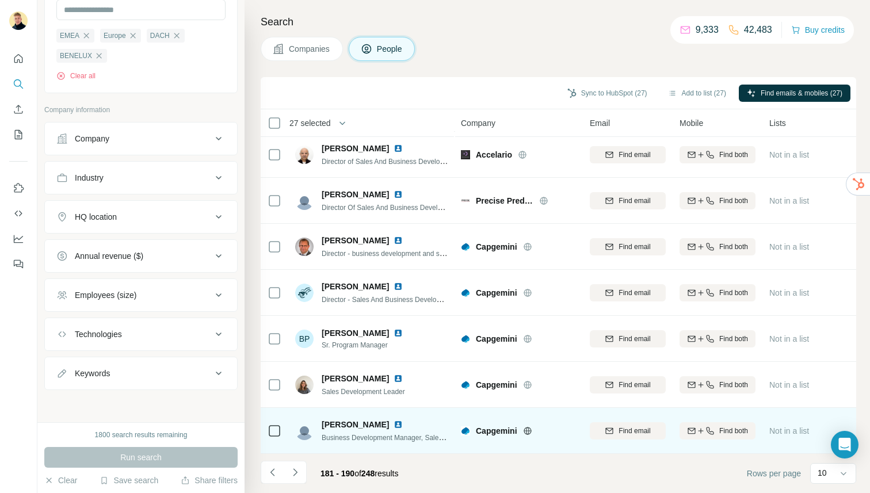
click at [403, 422] on img at bounding box center [398, 424] width 9 height 9
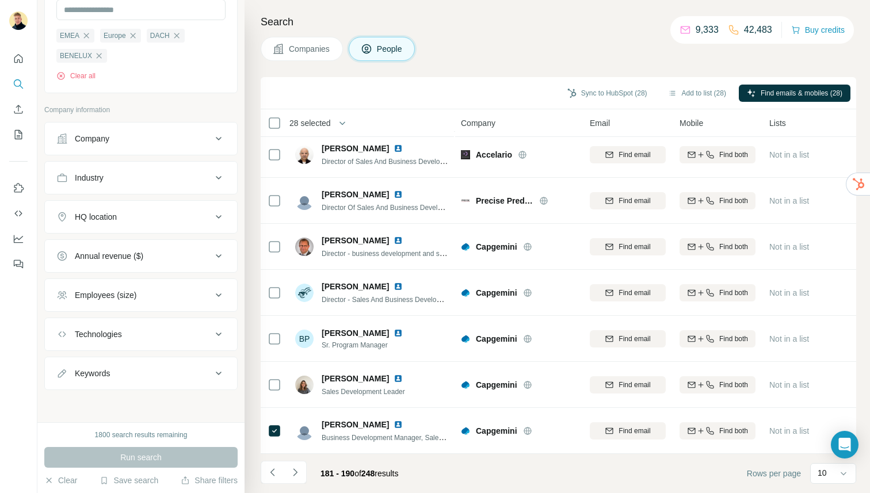
click at [293, 472] on icon "Navigate to next page" at bounding box center [295, 473] width 12 height 12
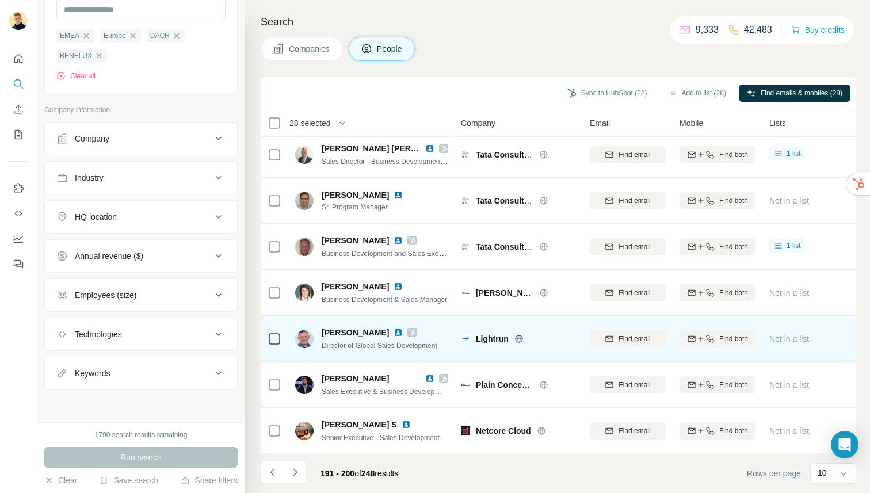
click at [394, 330] on img at bounding box center [398, 332] width 9 height 9
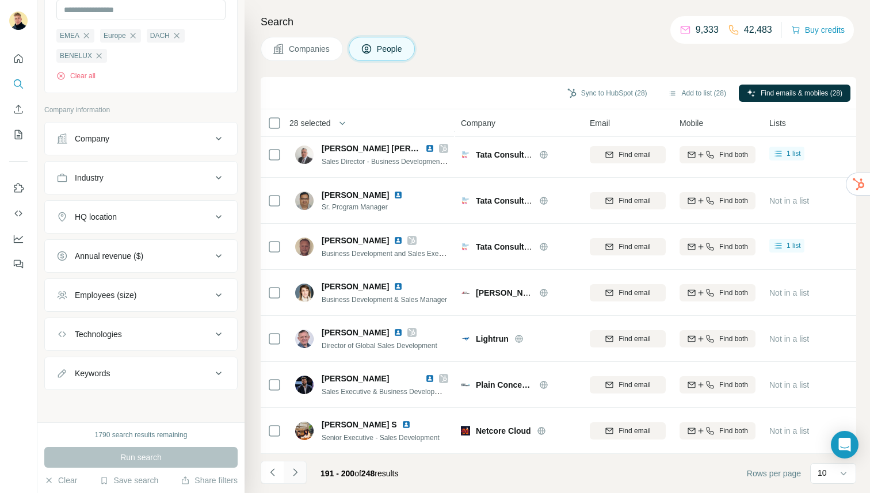
click at [292, 471] on icon "Navigate to next page" at bounding box center [295, 473] width 12 height 12
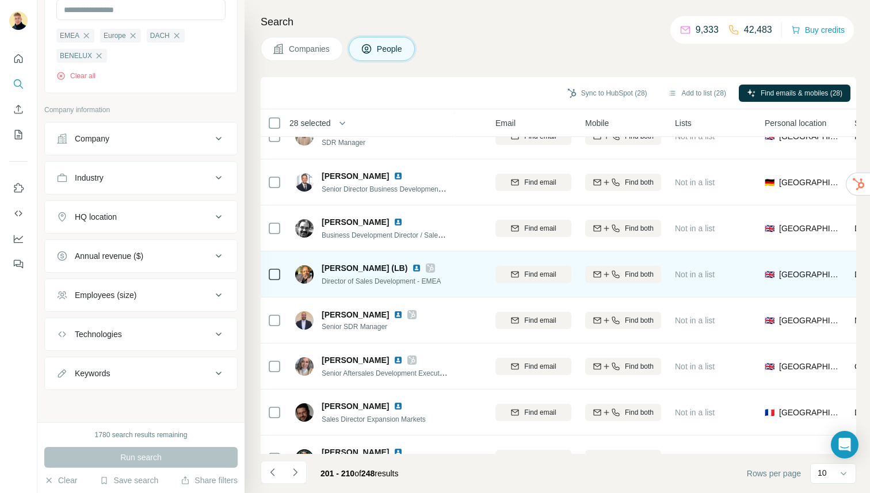
scroll to position [116, 0]
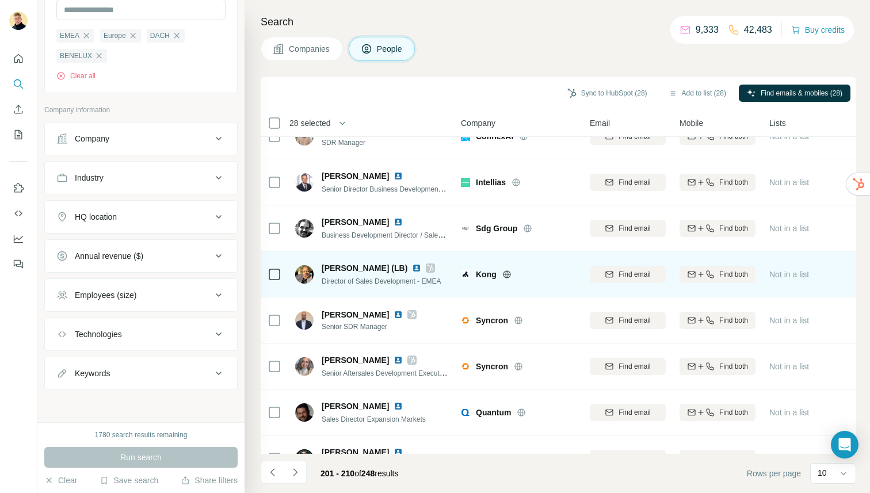
click at [412, 266] on img at bounding box center [416, 268] width 9 height 9
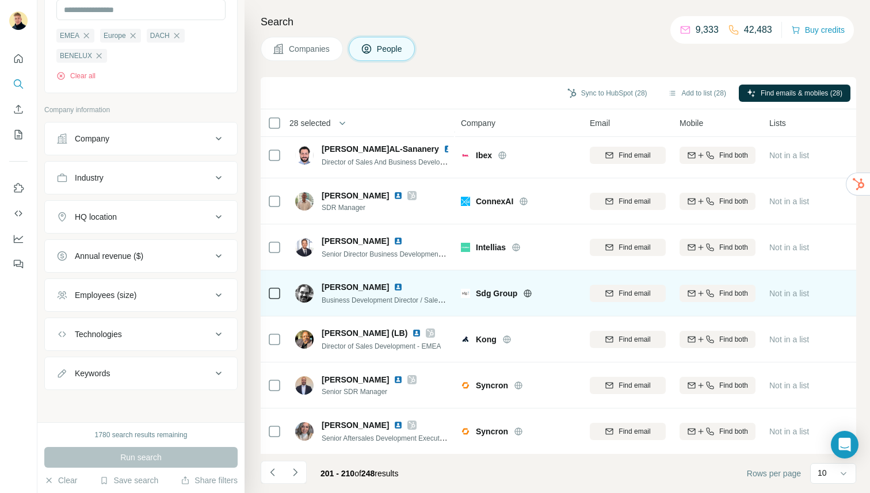
scroll to position [59, 0]
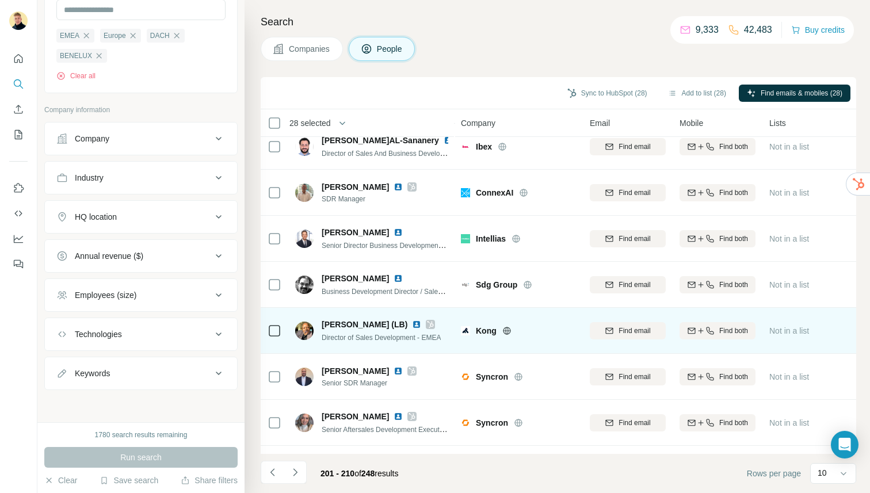
click at [268, 329] on icon at bounding box center [275, 331] width 14 height 14
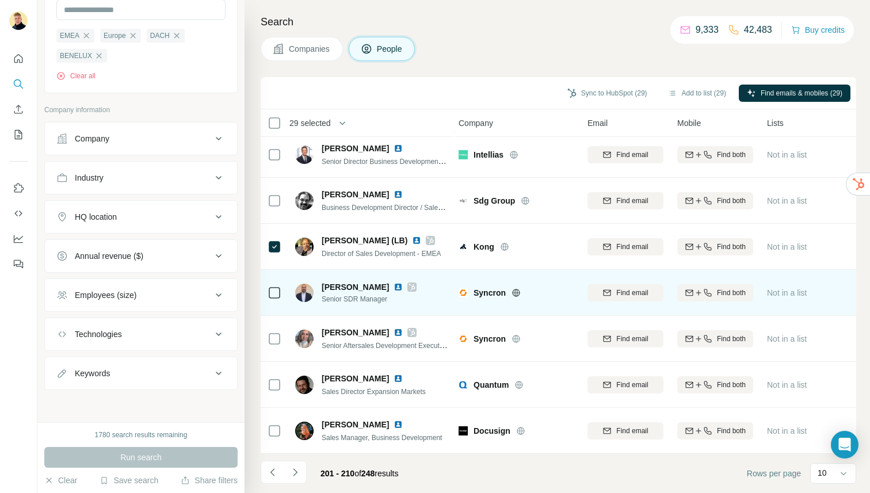
scroll to position [143, 5]
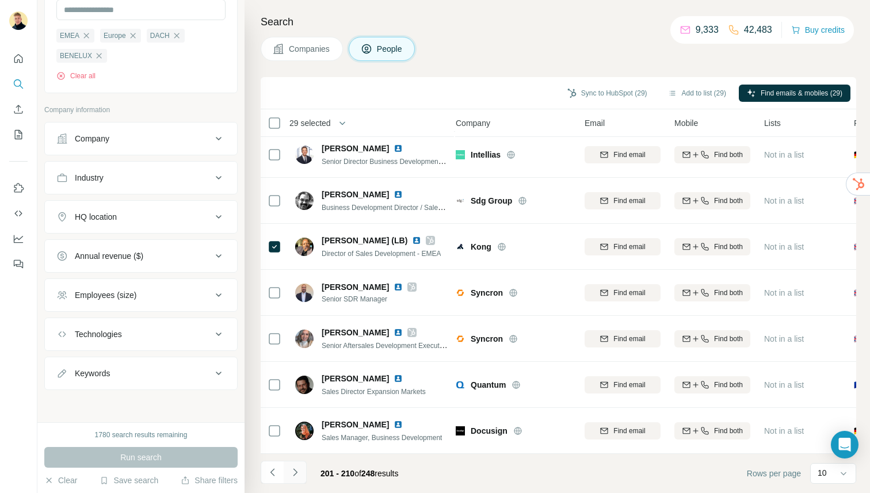
click at [291, 469] on icon "Navigate to next page" at bounding box center [295, 473] width 12 height 12
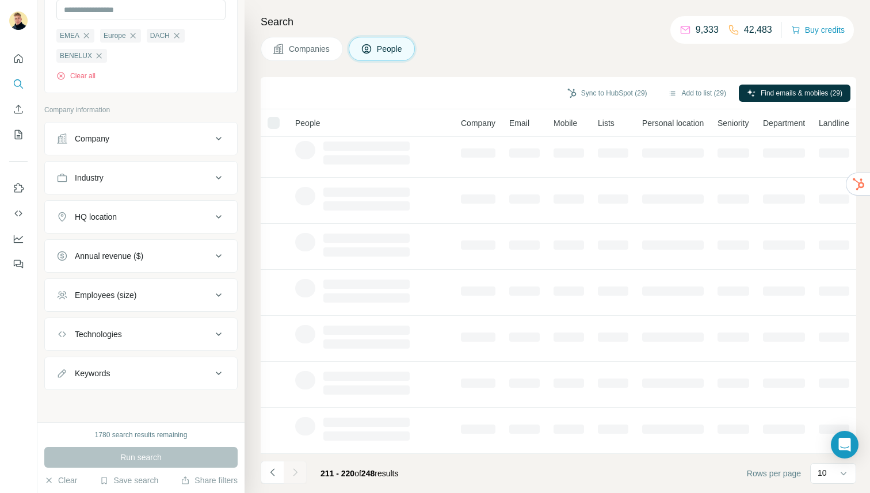
scroll to position [143, 0]
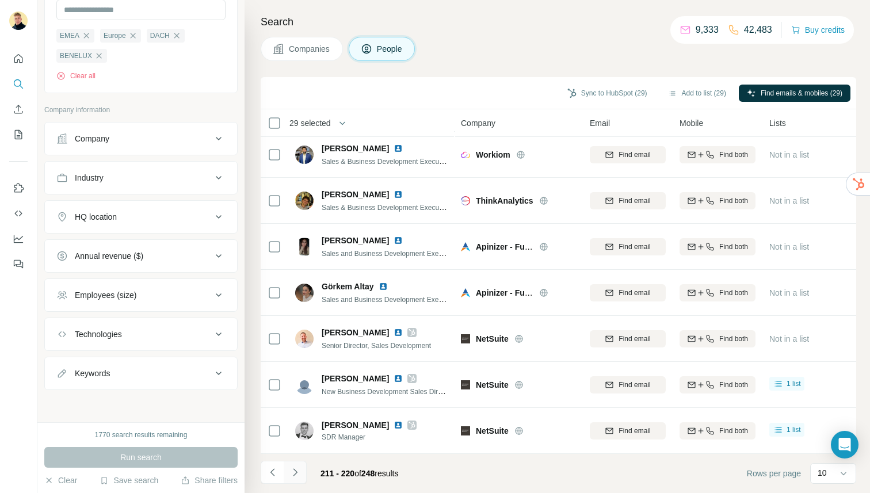
click at [292, 472] on icon "Navigate to next page" at bounding box center [295, 473] width 12 height 12
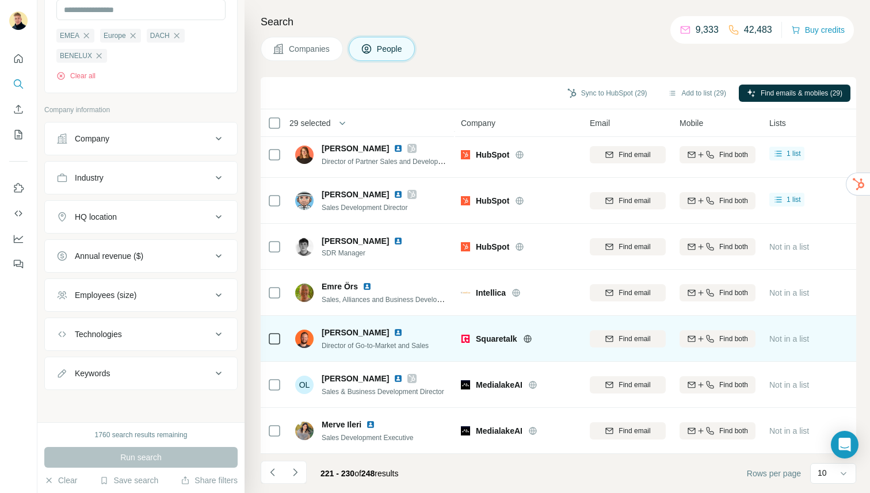
click at [394, 331] on img at bounding box center [398, 332] width 9 height 9
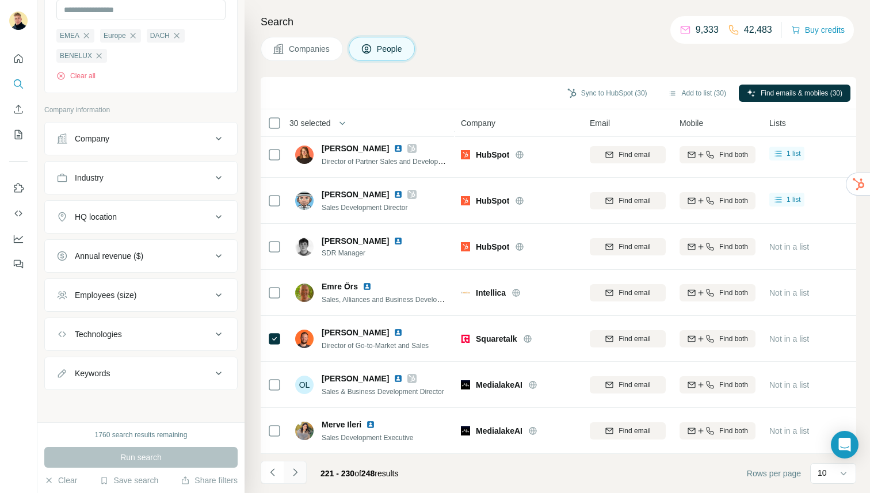
click at [289, 469] on icon "Navigate to next page" at bounding box center [295, 473] width 12 height 12
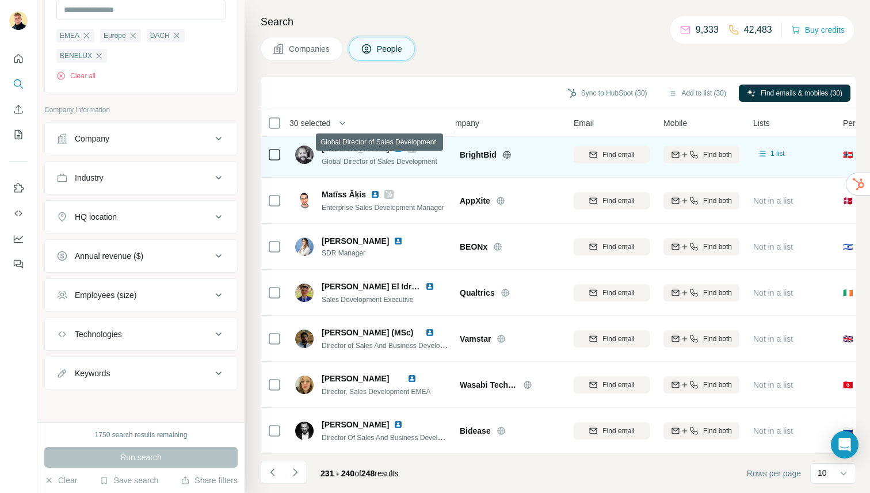
scroll to position [143, 13]
click at [394, 146] on img at bounding box center [398, 148] width 9 height 9
click at [288, 152] on td at bounding box center [275, 155] width 28 height 46
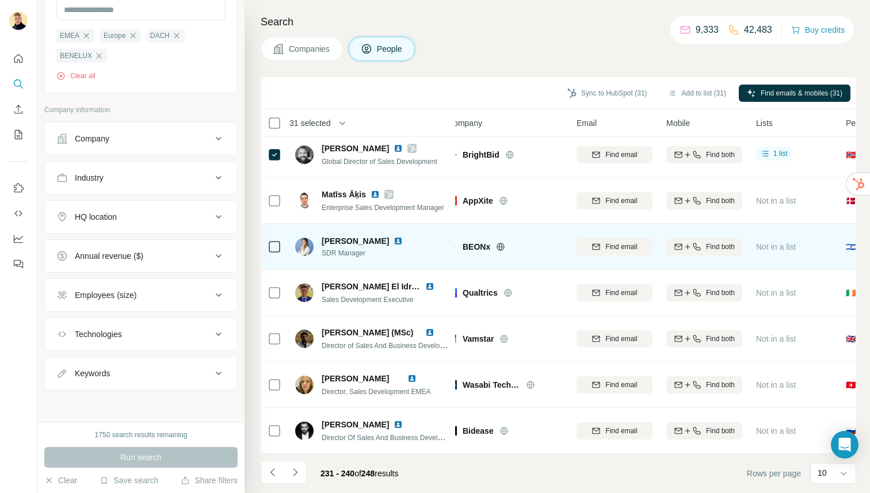
click at [394, 240] on img at bounding box center [398, 240] width 9 height 9
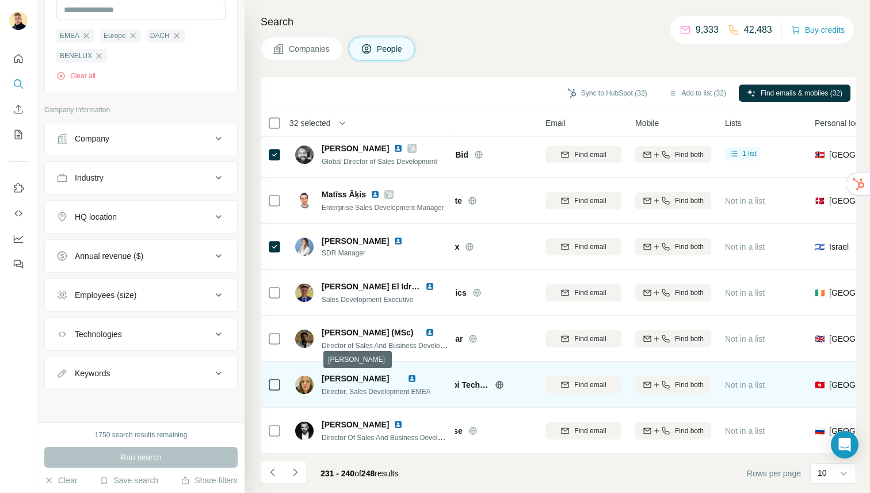
scroll to position [143, 0]
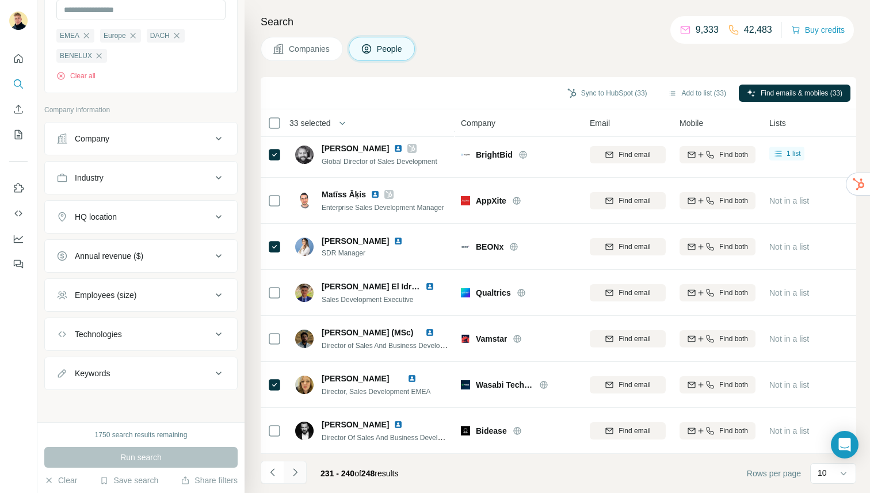
click at [289, 471] on icon "Navigate to next page" at bounding box center [295, 473] width 12 height 12
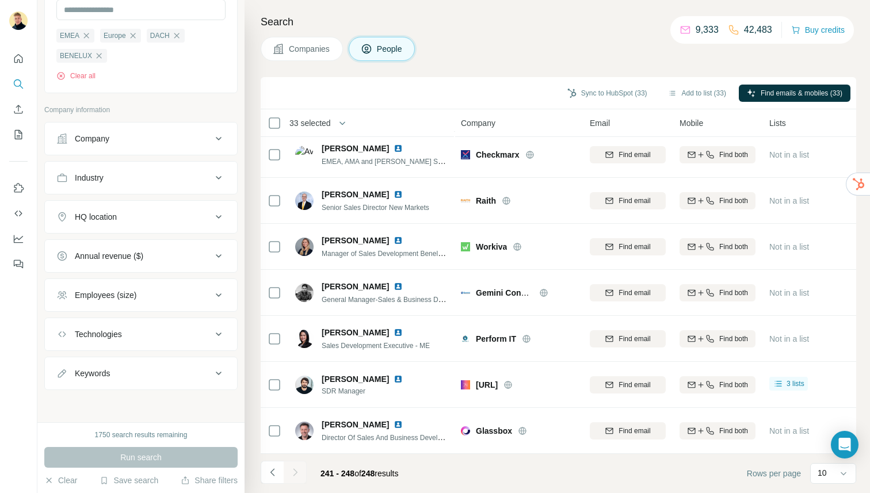
scroll to position [51, 0]
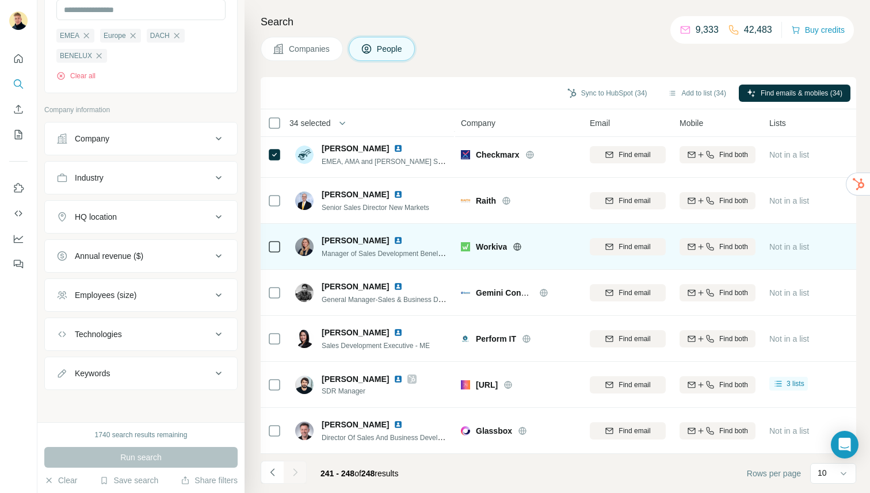
click at [281, 245] on td at bounding box center [275, 247] width 28 height 46
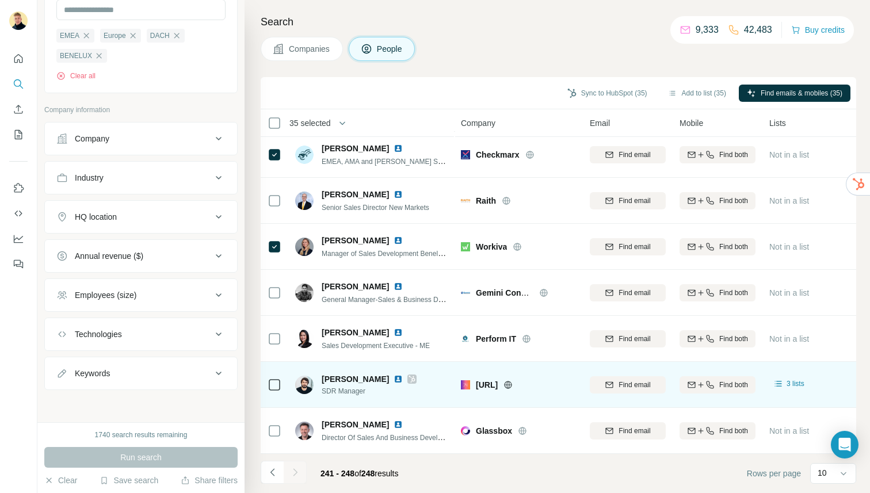
scroll to position [51, 0]
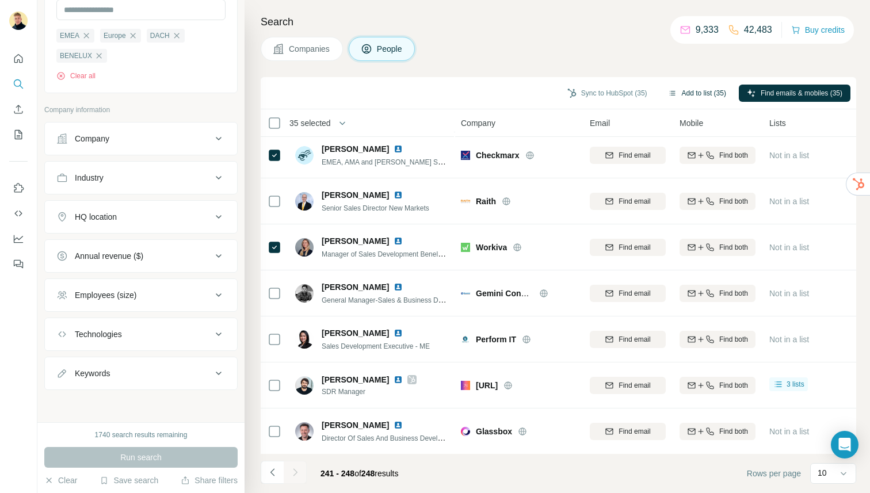
click at [670, 91] on button "Add to list (35)" at bounding box center [697, 93] width 74 height 17
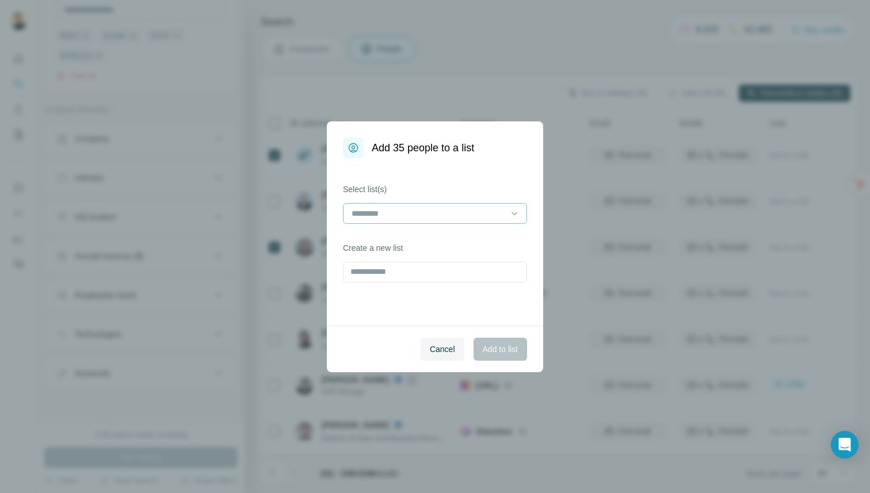
drag, startPoint x: 385, startPoint y: 226, endPoint x: 394, endPoint y: 215, distance: 13.1
click at [385, 226] on div at bounding box center [435, 214] width 184 height 23
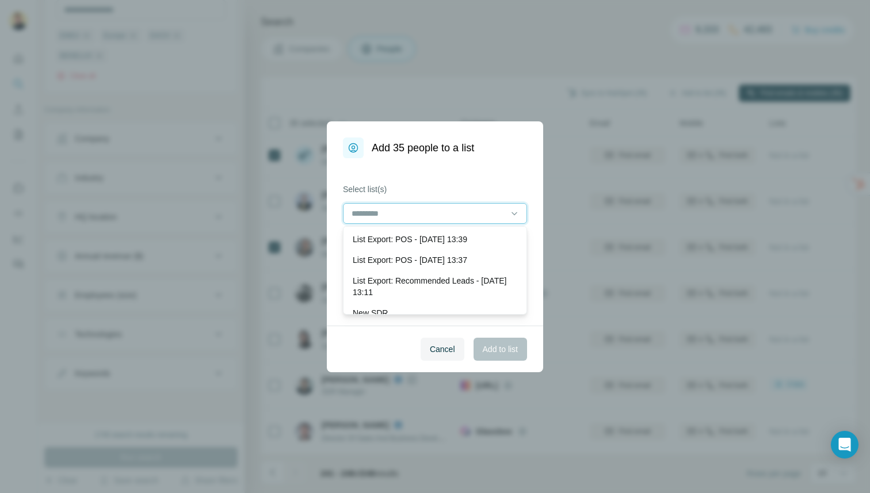
click at [394, 215] on input at bounding box center [427, 213] width 155 height 13
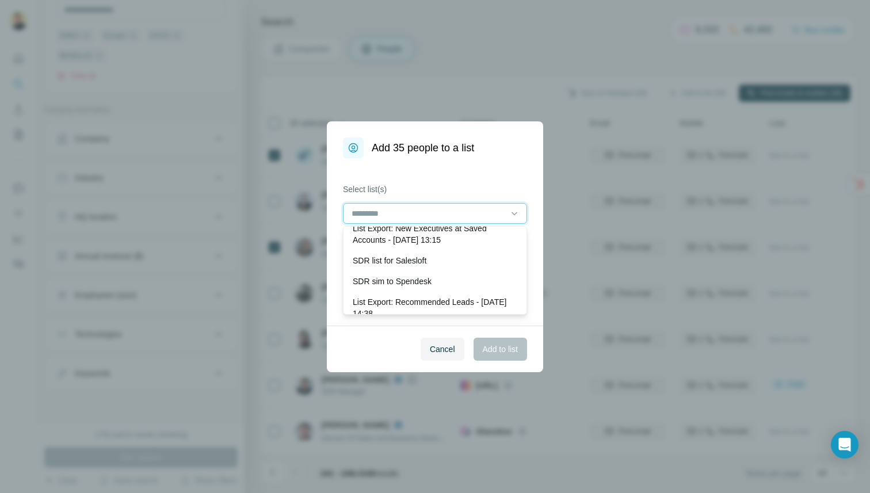
scroll to position [666, 0]
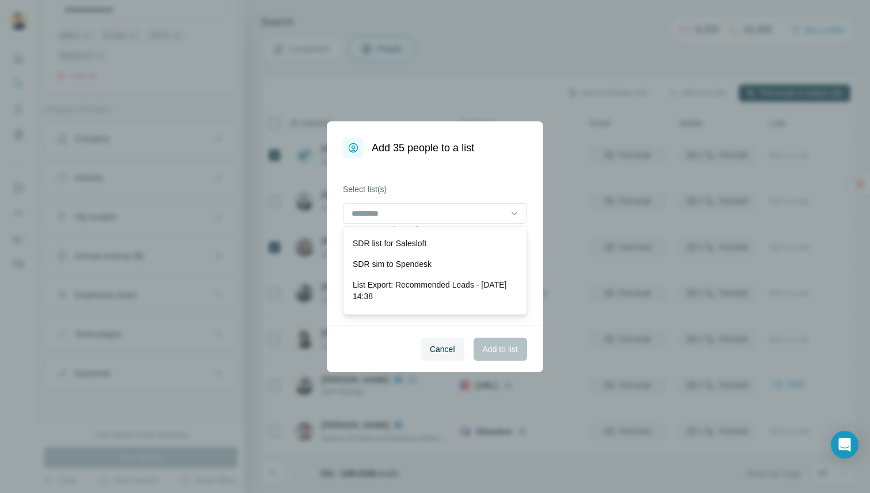
click at [404, 335] on div "Cancel Add to list" at bounding box center [435, 349] width 216 height 47
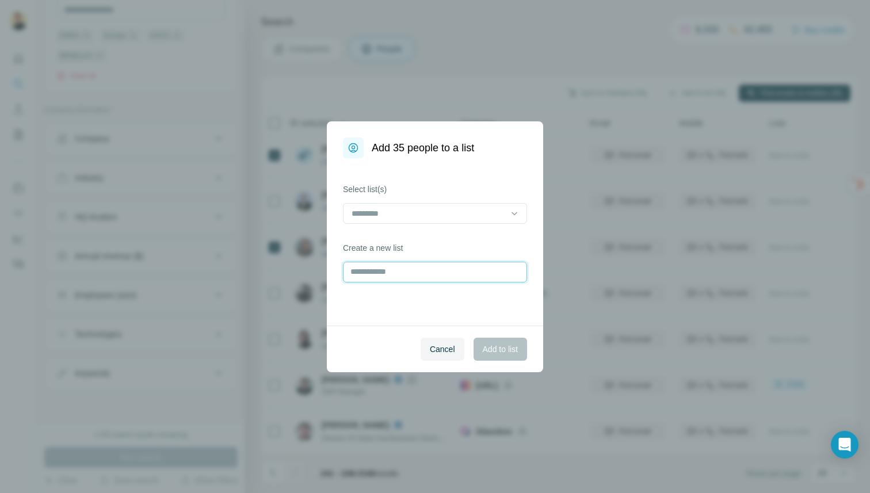
click at [392, 278] on input "text" at bounding box center [435, 272] width 184 height 21
type input "*"
type input "**********"
click at [489, 343] on span "Add to list" at bounding box center [500, 349] width 35 height 12
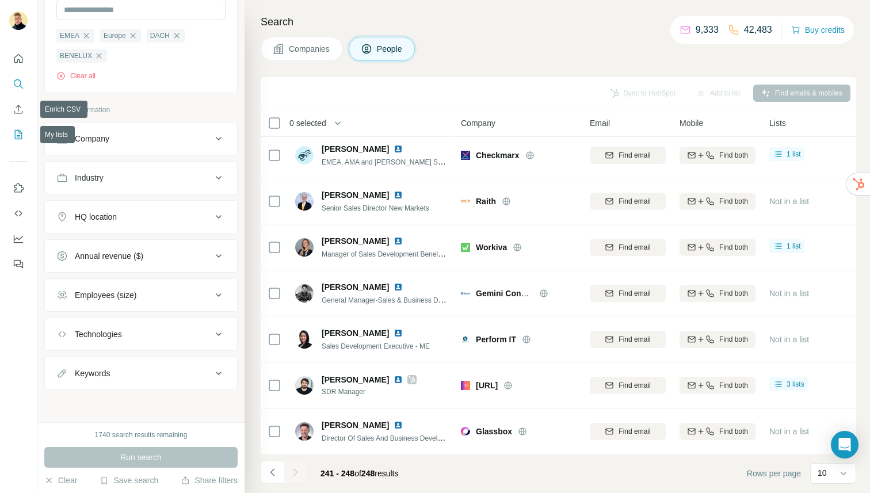
click at [14, 140] on icon "My lists" at bounding box center [19, 135] width 12 height 12
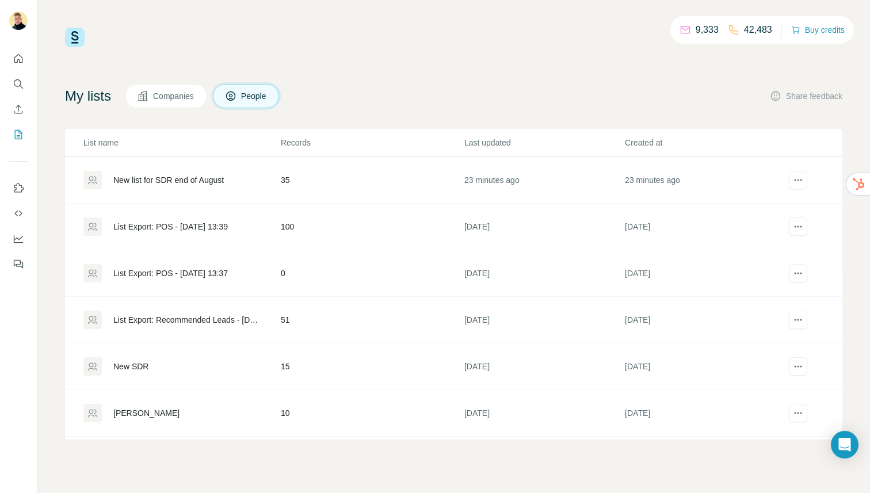
click at [178, 180] on div "New list for SDR end of August" at bounding box center [168, 180] width 110 height 12
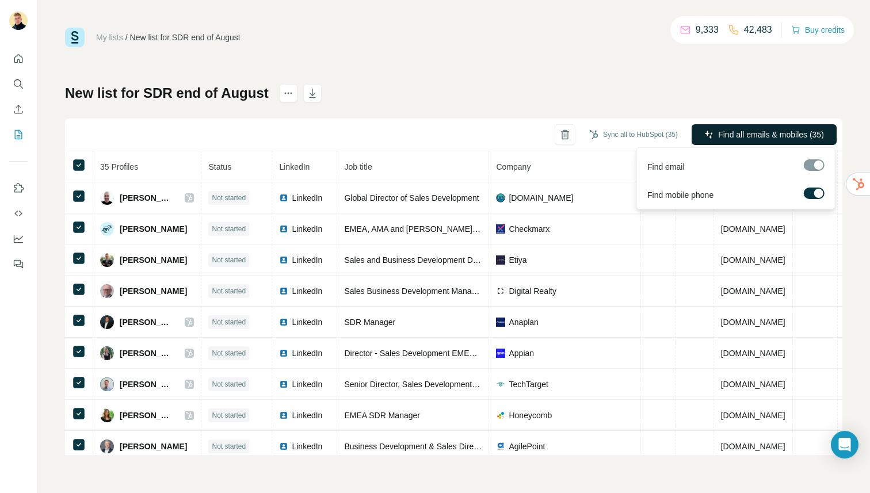
click at [743, 134] on span "Find all emails & mobiles (35)" at bounding box center [771, 135] width 106 height 12
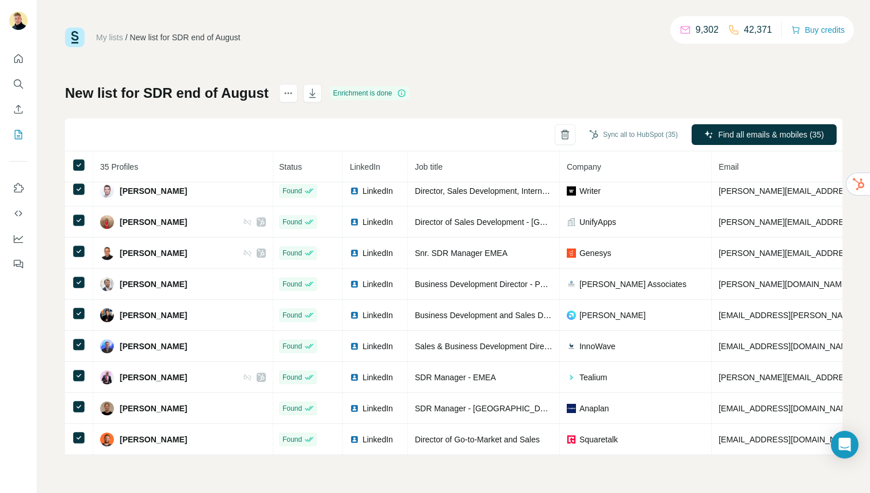
scroll to position [0, 1]
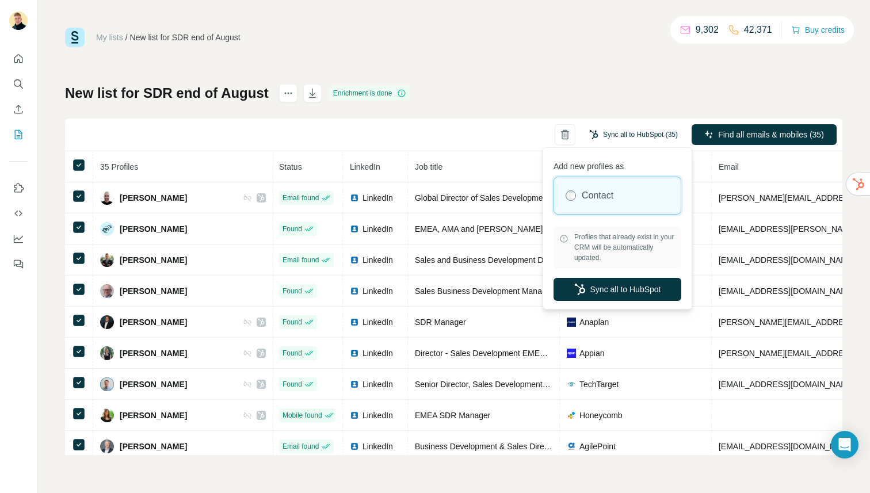
click at [622, 133] on button "Sync all to HubSpot (35)" at bounding box center [633, 134] width 105 height 17
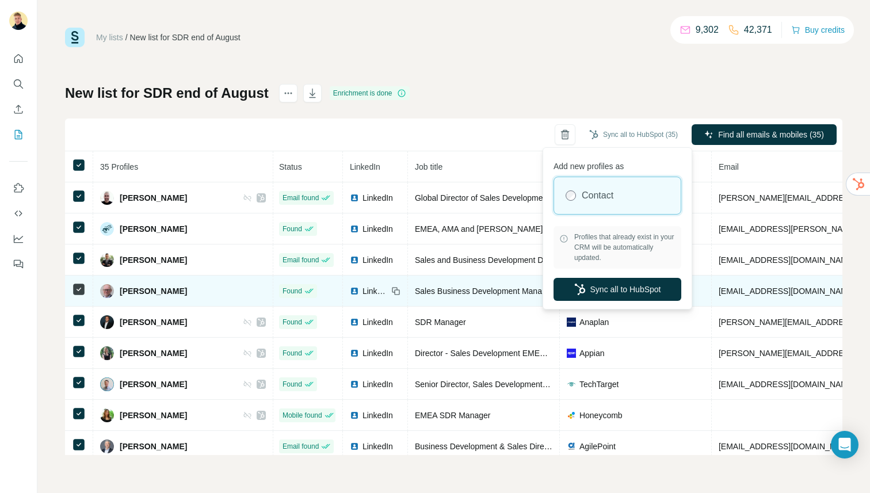
click at [610, 288] on button "Sync all to HubSpot" at bounding box center [617, 289] width 128 height 23
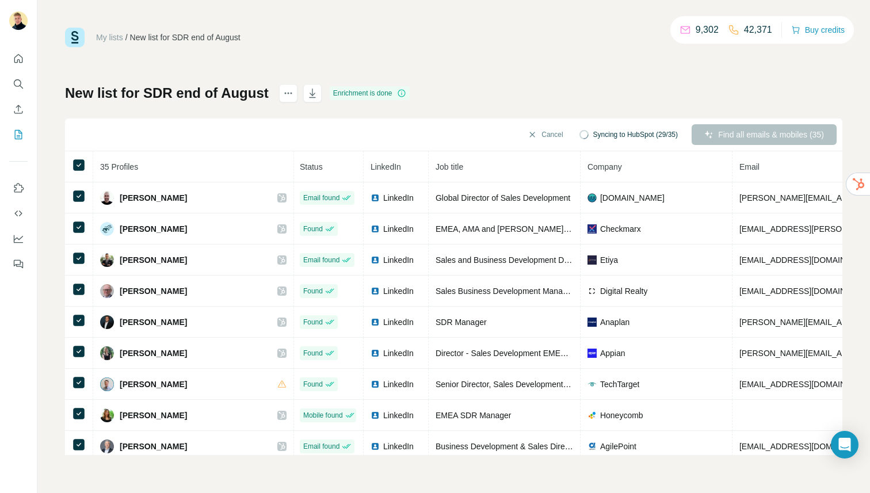
drag, startPoint x: 307, startPoint y: 93, endPoint x: 315, endPoint y: 150, distance: 58.2
click at [307, 93] on icon "button" at bounding box center [313, 93] width 12 height 12
